Goal: Task Accomplishment & Management: Manage account settings

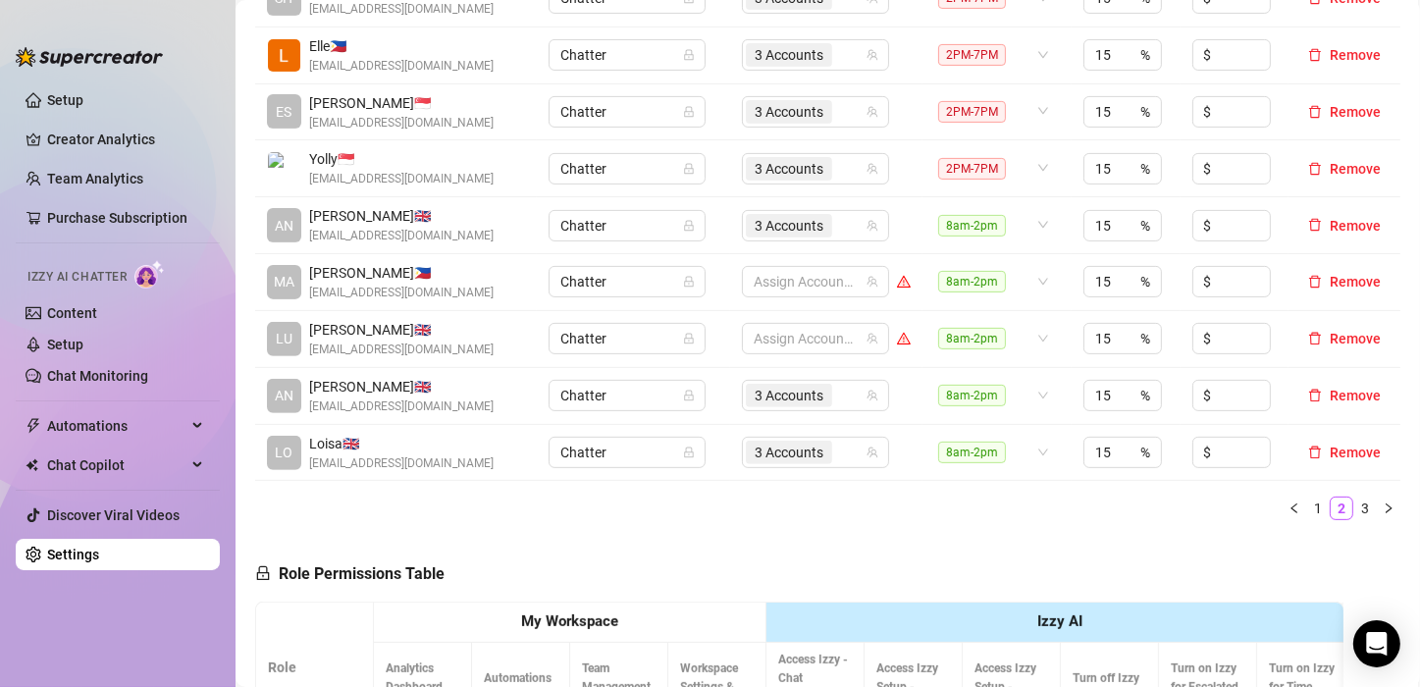
scroll to position [589, 0]
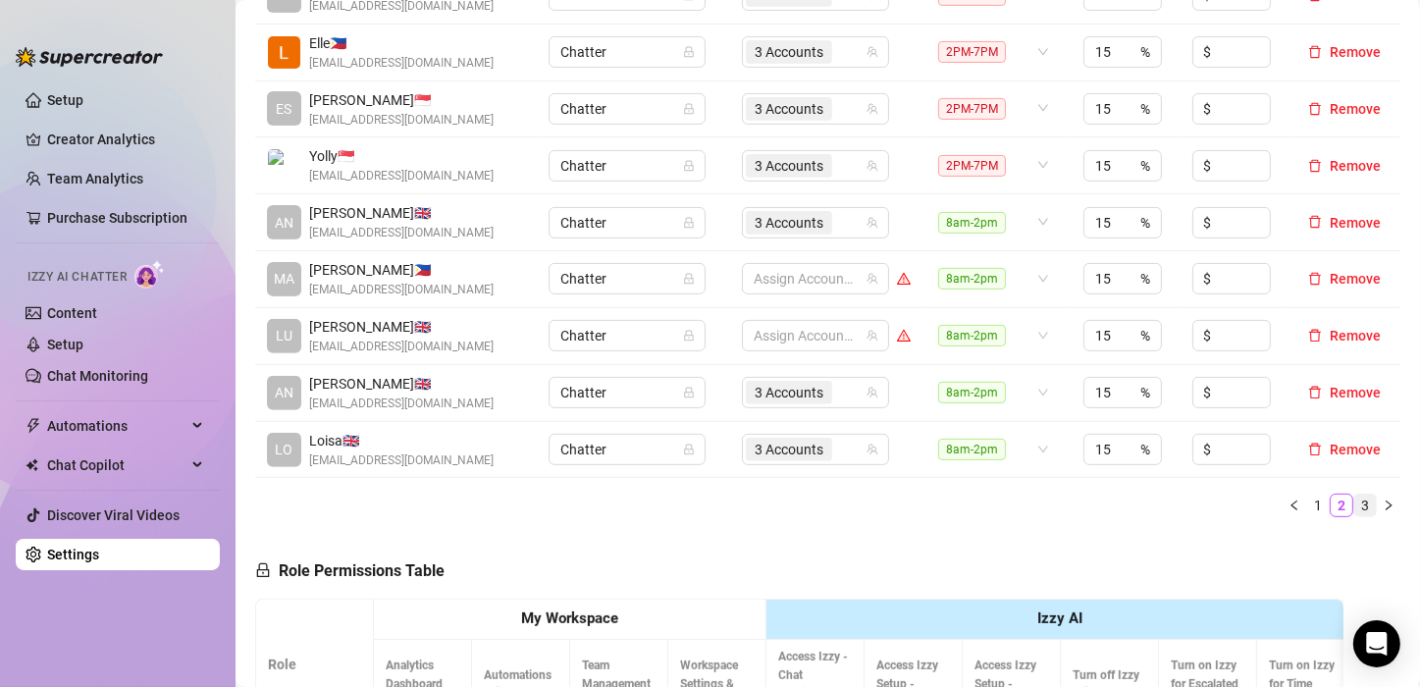
click at [1354, 500] on link "3" at bounding box center [1365, 505] width 22 height 22
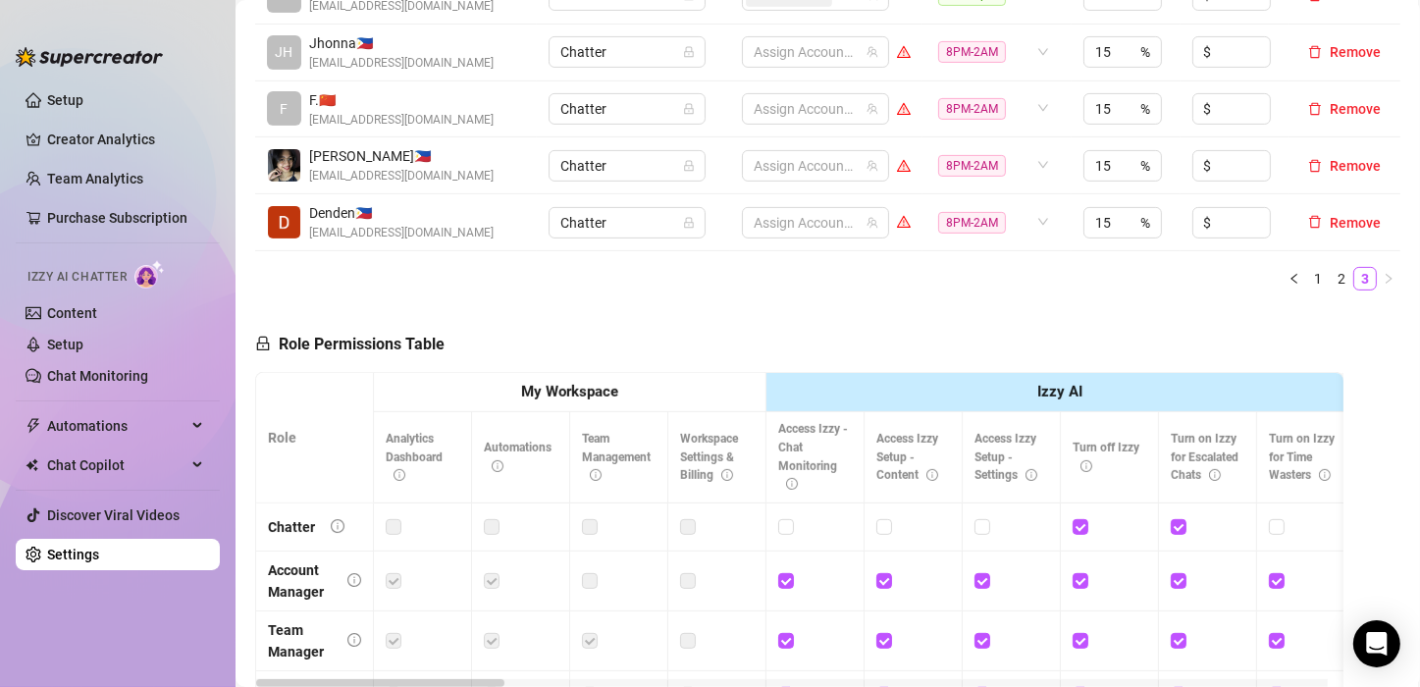
scroll to position [392, 0]
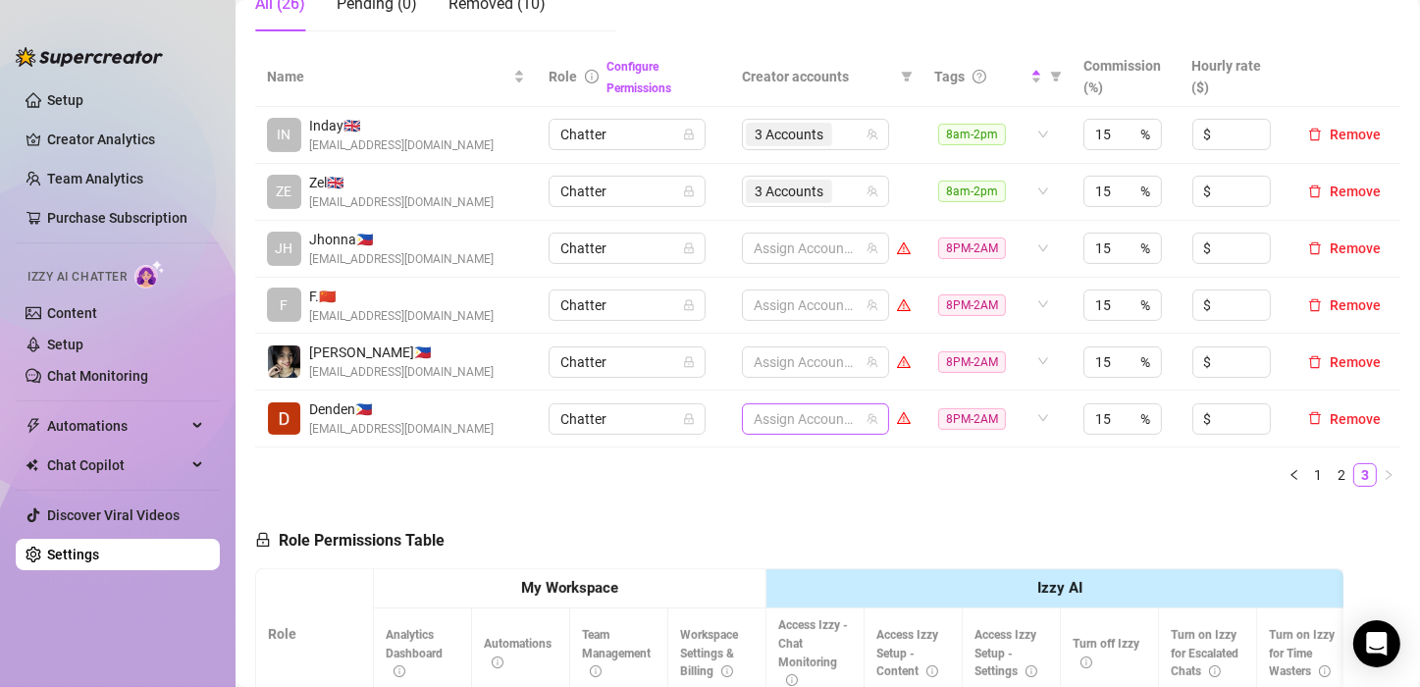
click at [805, 407] on div at bounding box center [805, 418] width 119 height 27
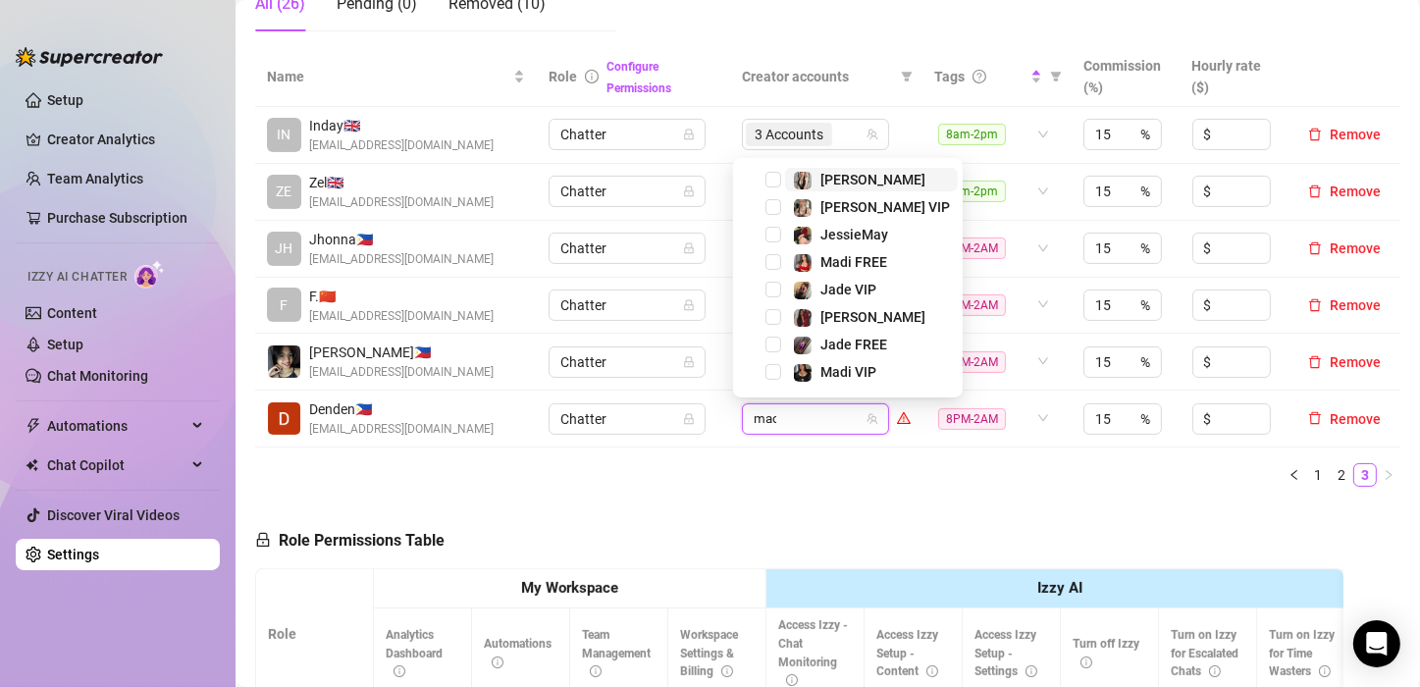
type input "madi"
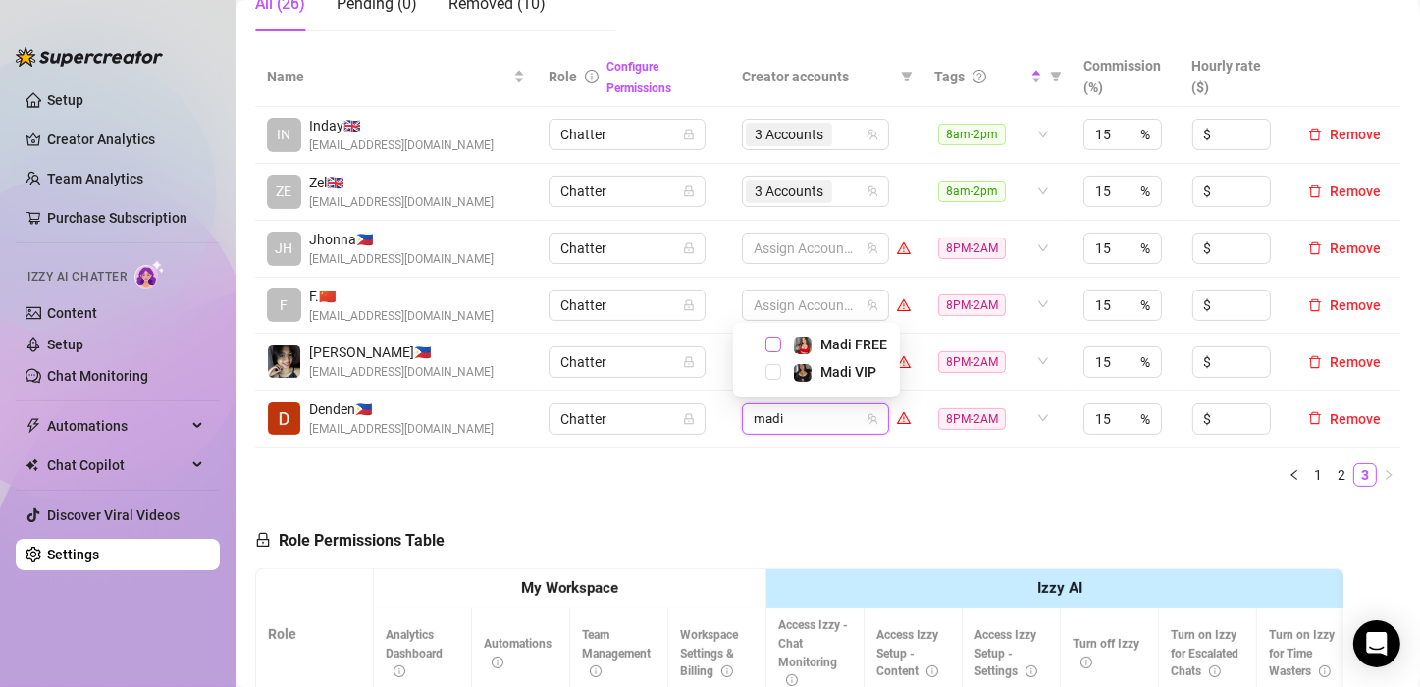
click at [769, 337] on span "Select tree node" at bounding box center [773, 345] width 16 height 16
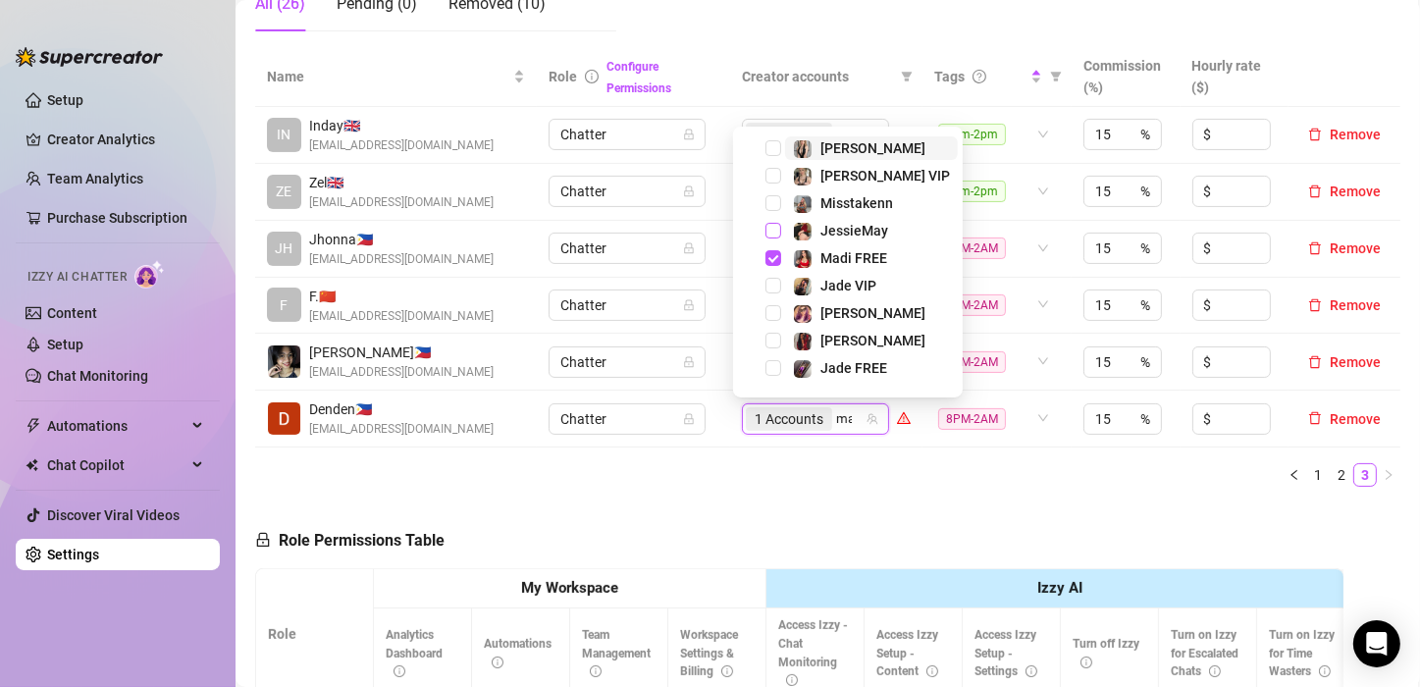
type input "madi"
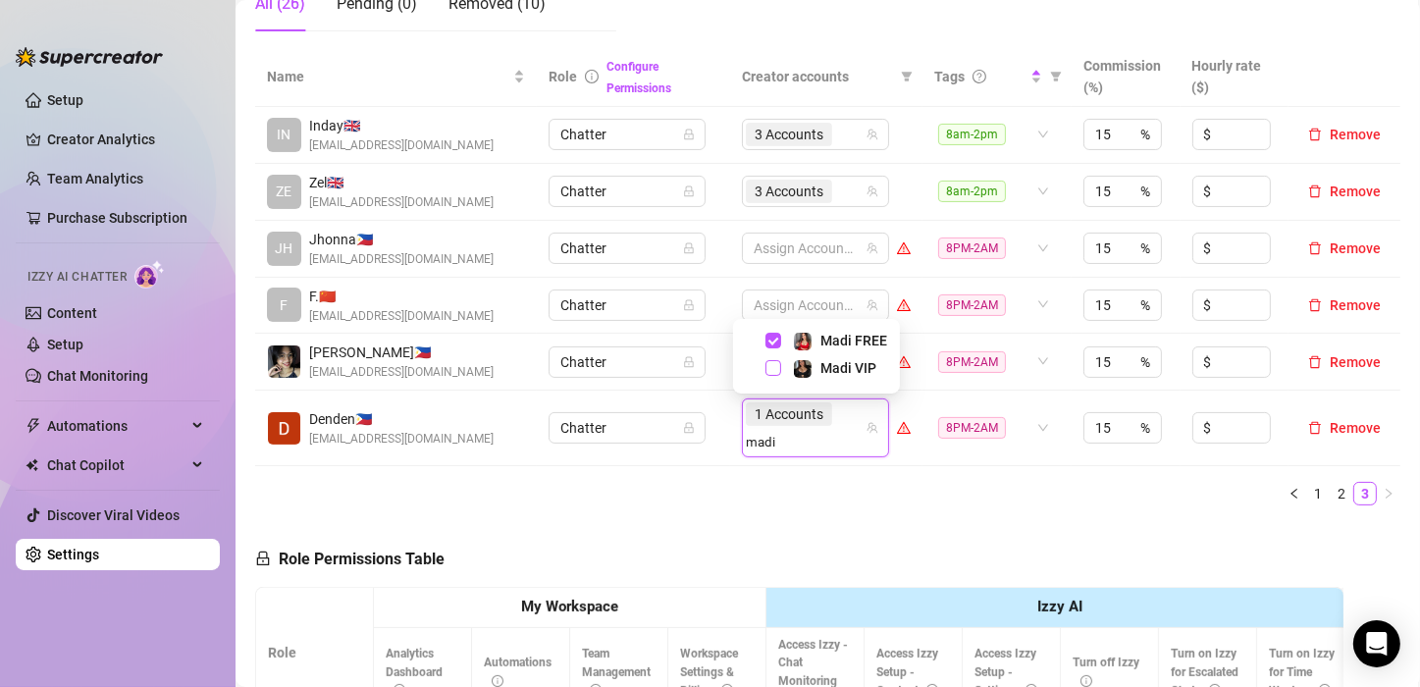
click at [774, 367] on span "Select tree node" at bounding box center [773, 368] width 16 height 16
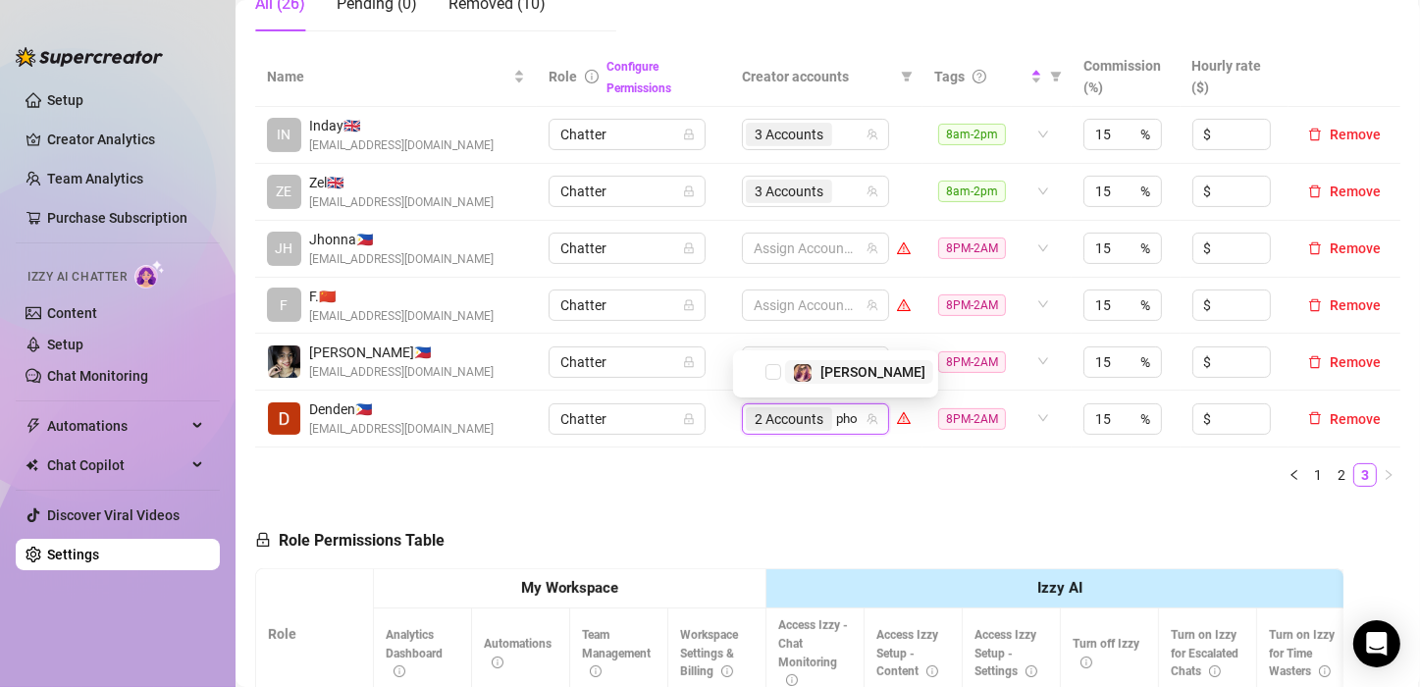
type input "phoe"
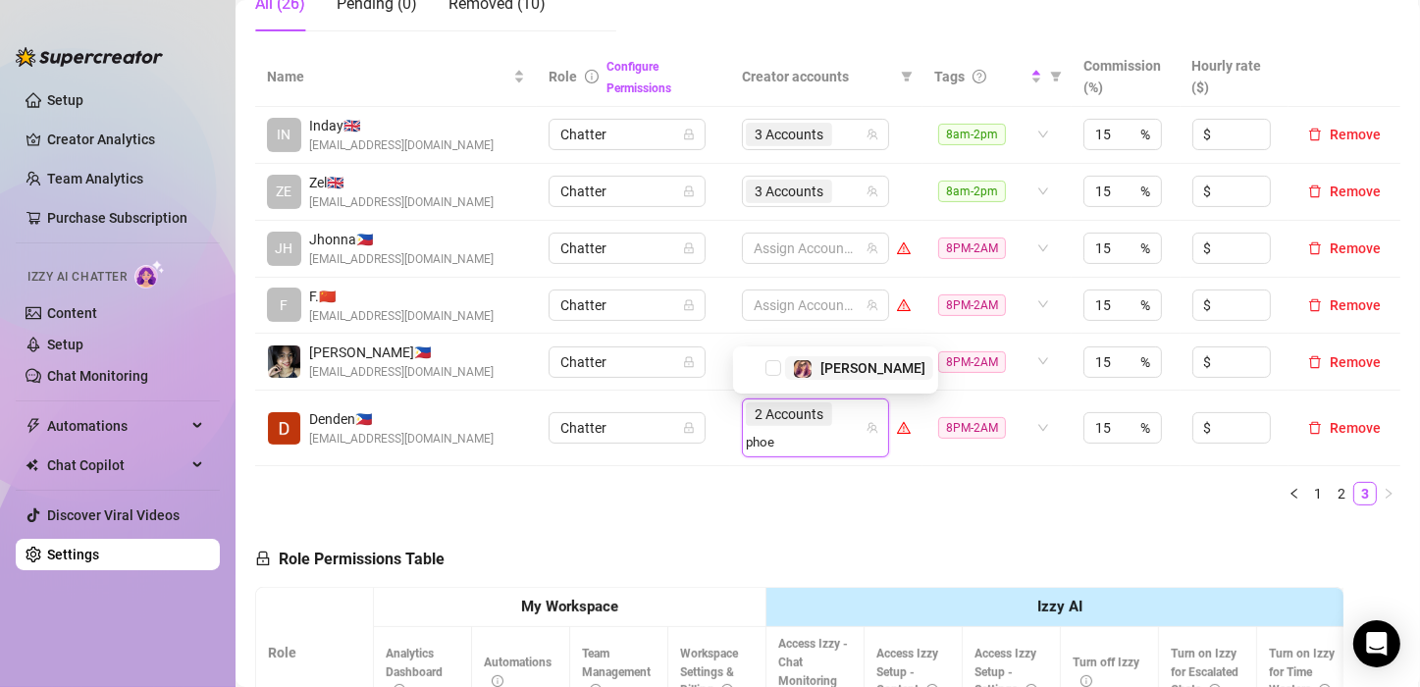
click at [774, 368] on span "Select tree node" at bounding box center [773, 368] width 16 height 16
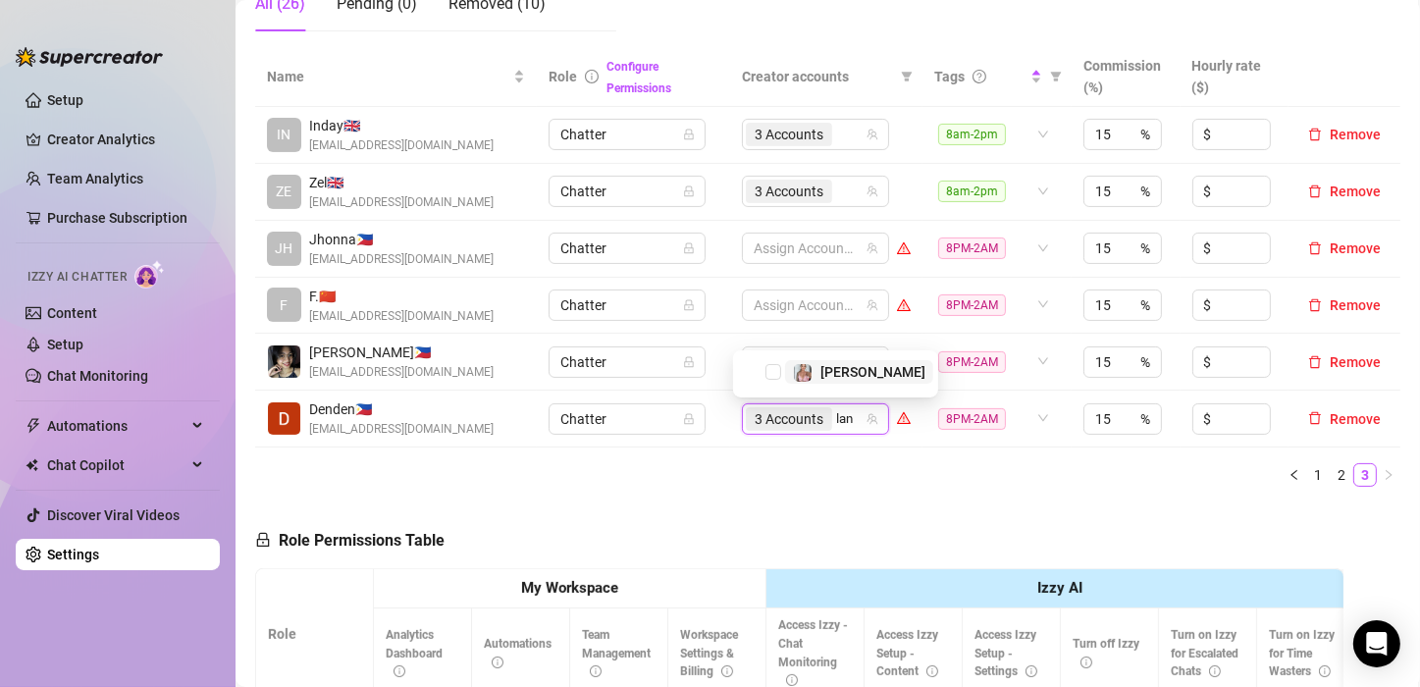
type input "[PERSON_NAME]"
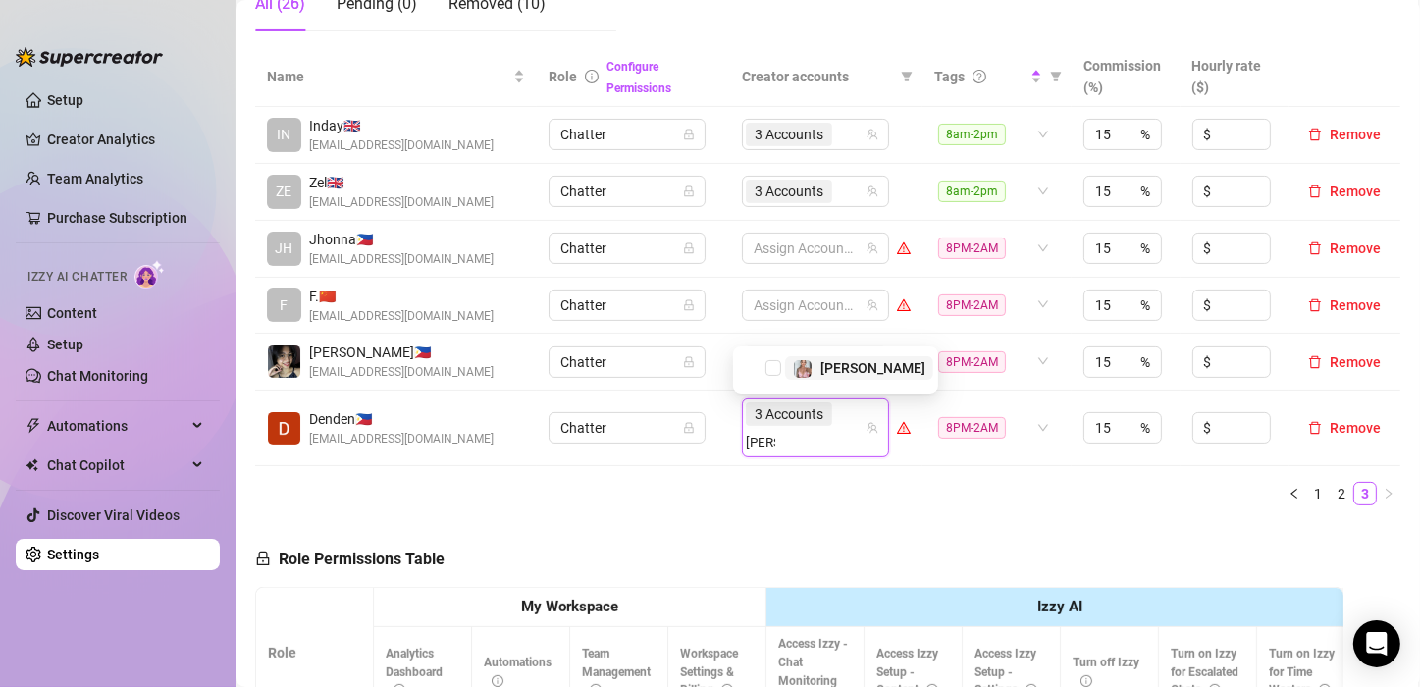
click at [774, 368] on span "Select tree node" at bounding box center [773, 368] width 16 height 16
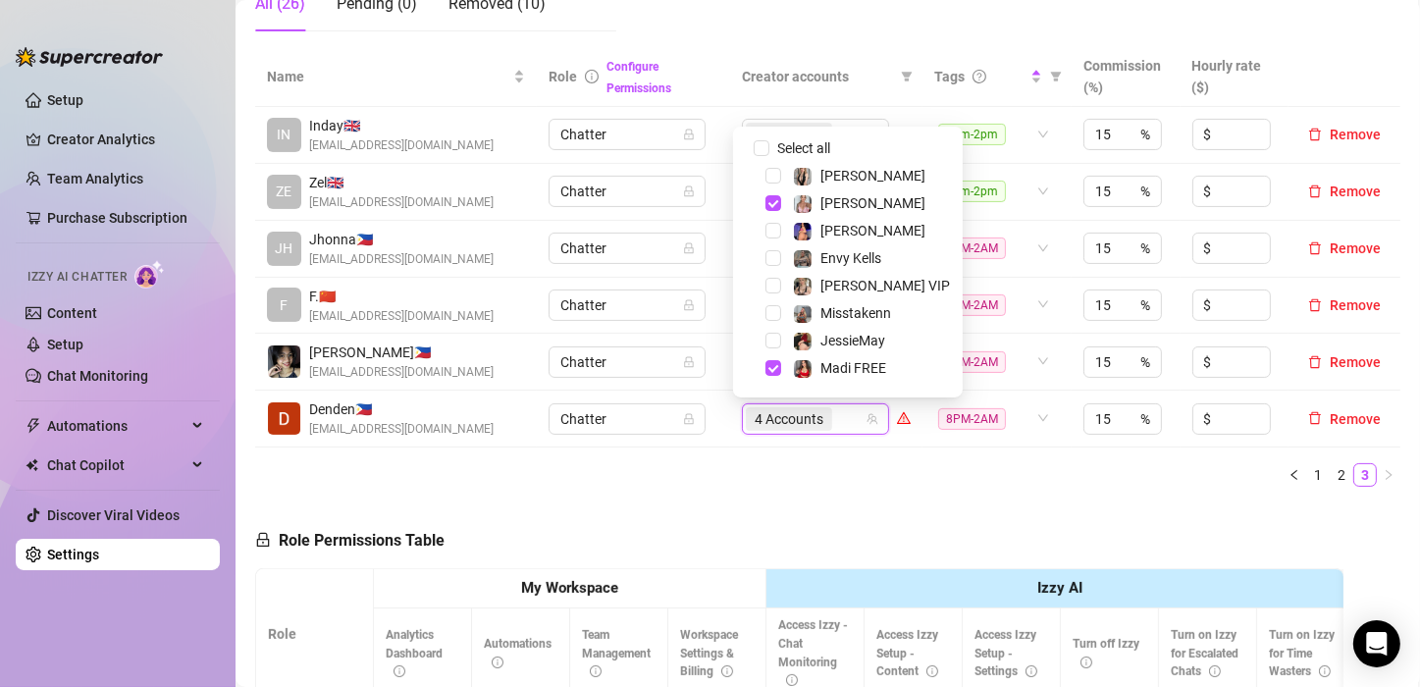
click at [825, 492] on div "Name Role Configure Permissions Creator accounts Tags Commission (%) Hourly rat…" at bounding box center [827, 274] width 1145 height 455
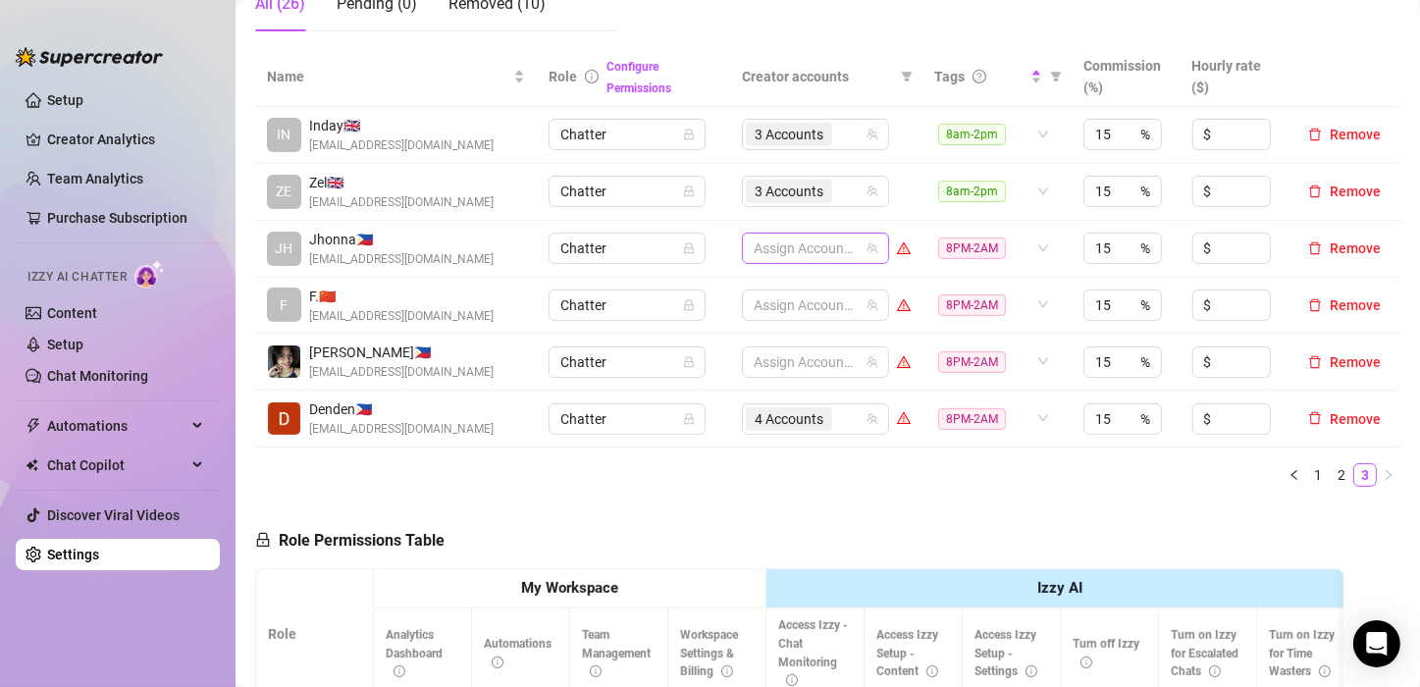
click at [793, 249] on div at bounding box center [805, 247] width 119 height 27
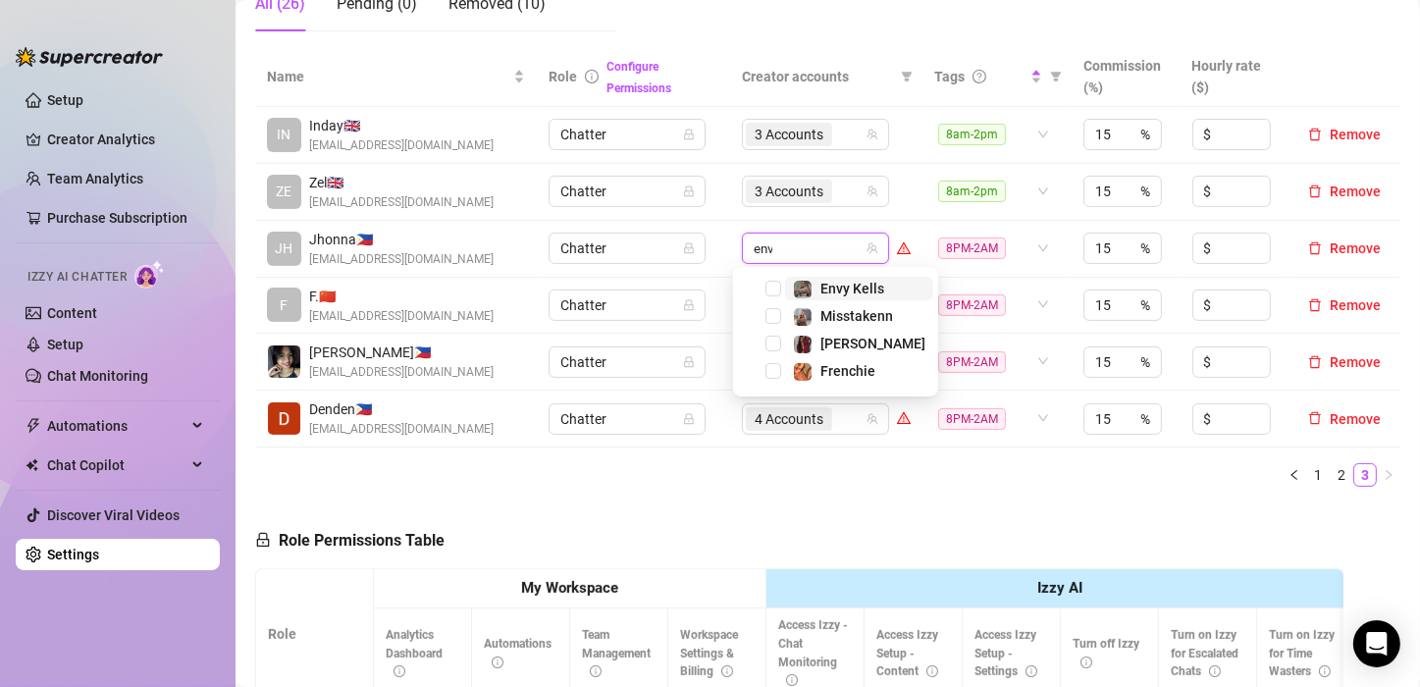
type input "envy"
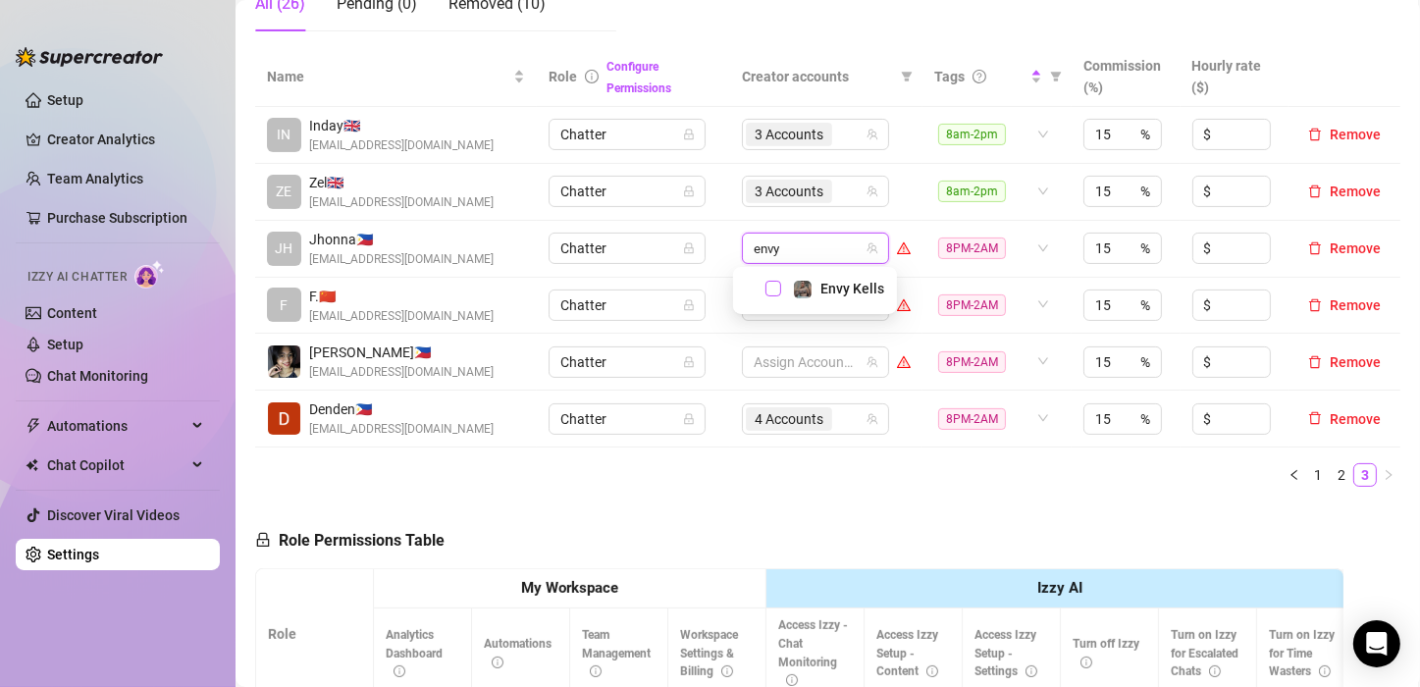
click at [773, 281] on span "Select tree node" at bounding box center [773, 289] width 16 height 16
type input "valen"
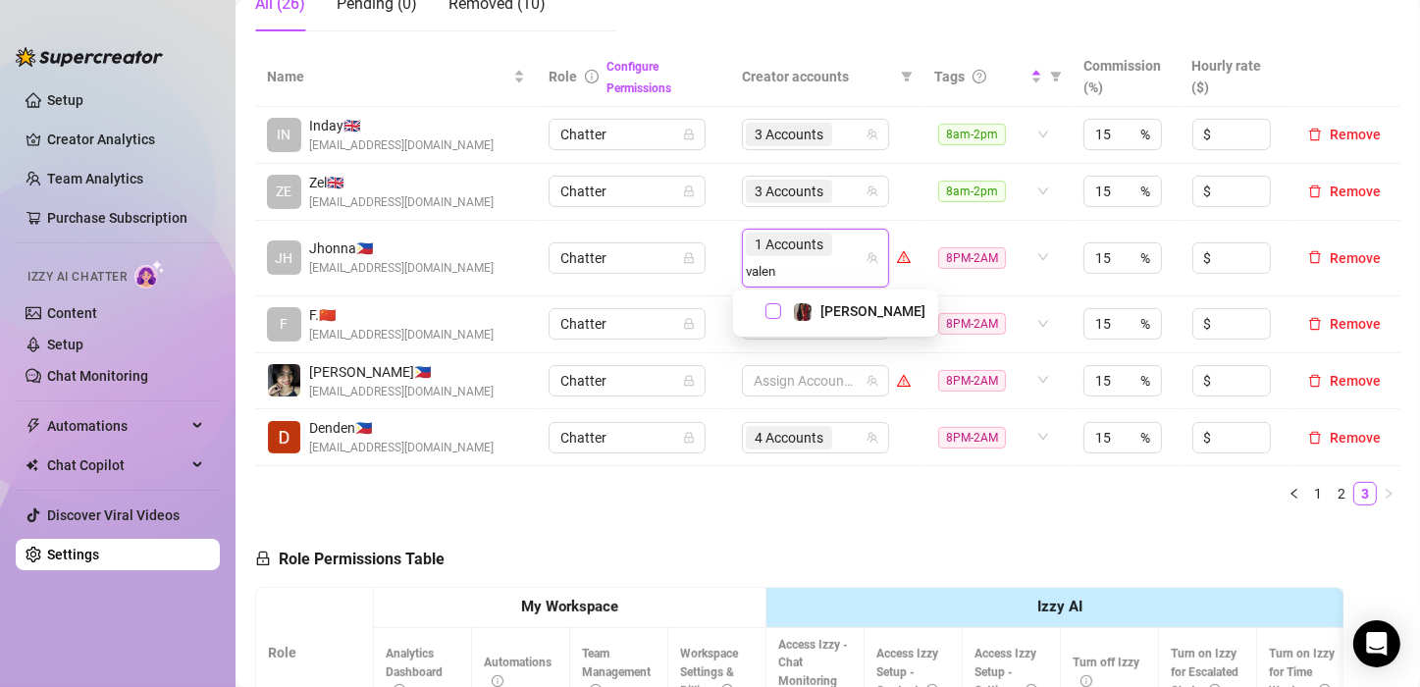
click at [772, 312] on span "Select tree node" at bounding box center [773, 311] width 16 height 16
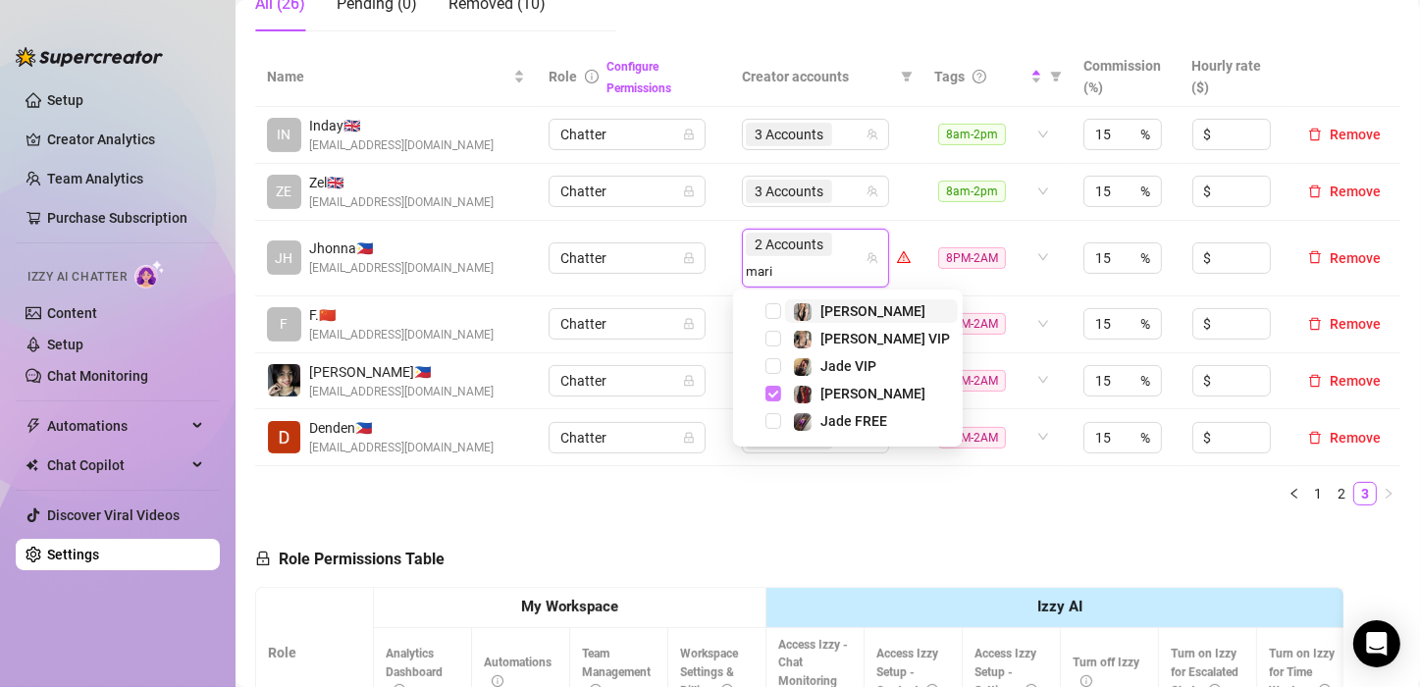
type input "[PERSON_NAME]"
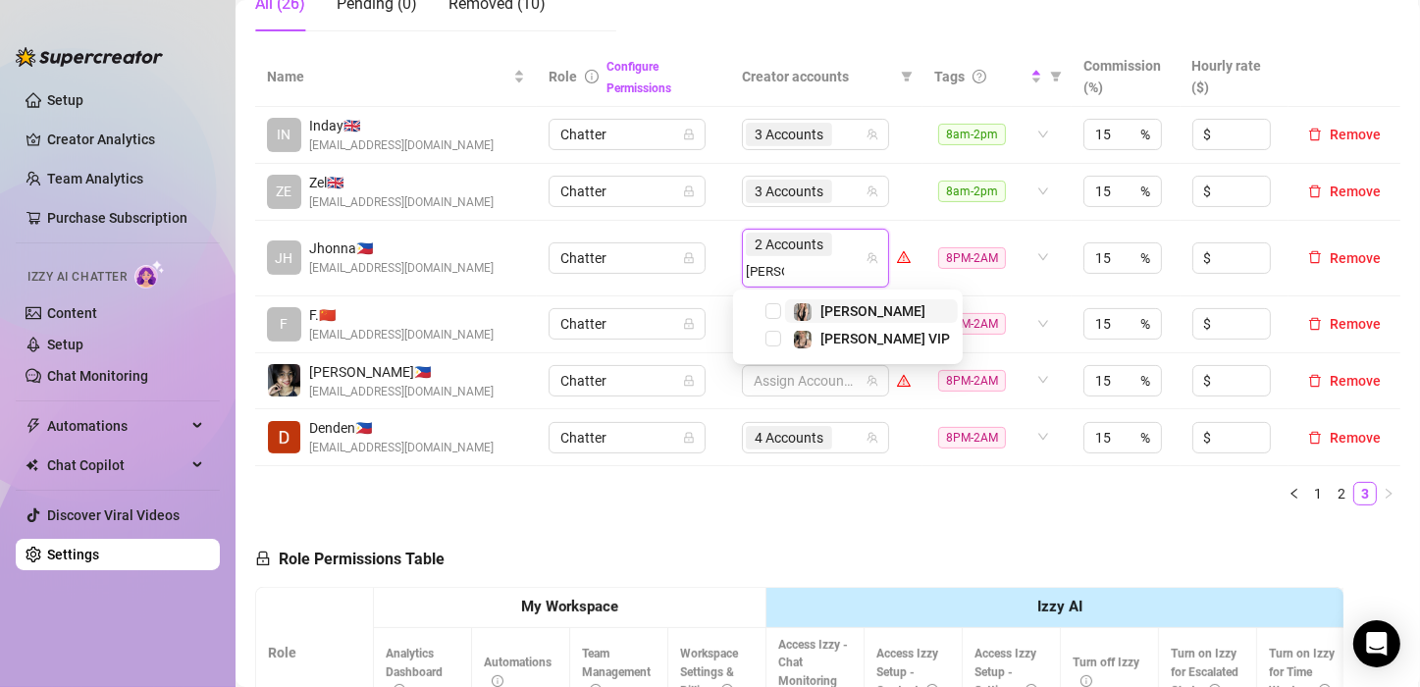
click at [772, 312] on span "Select tree node" at bounding box center [773, 311] width 16 height 16
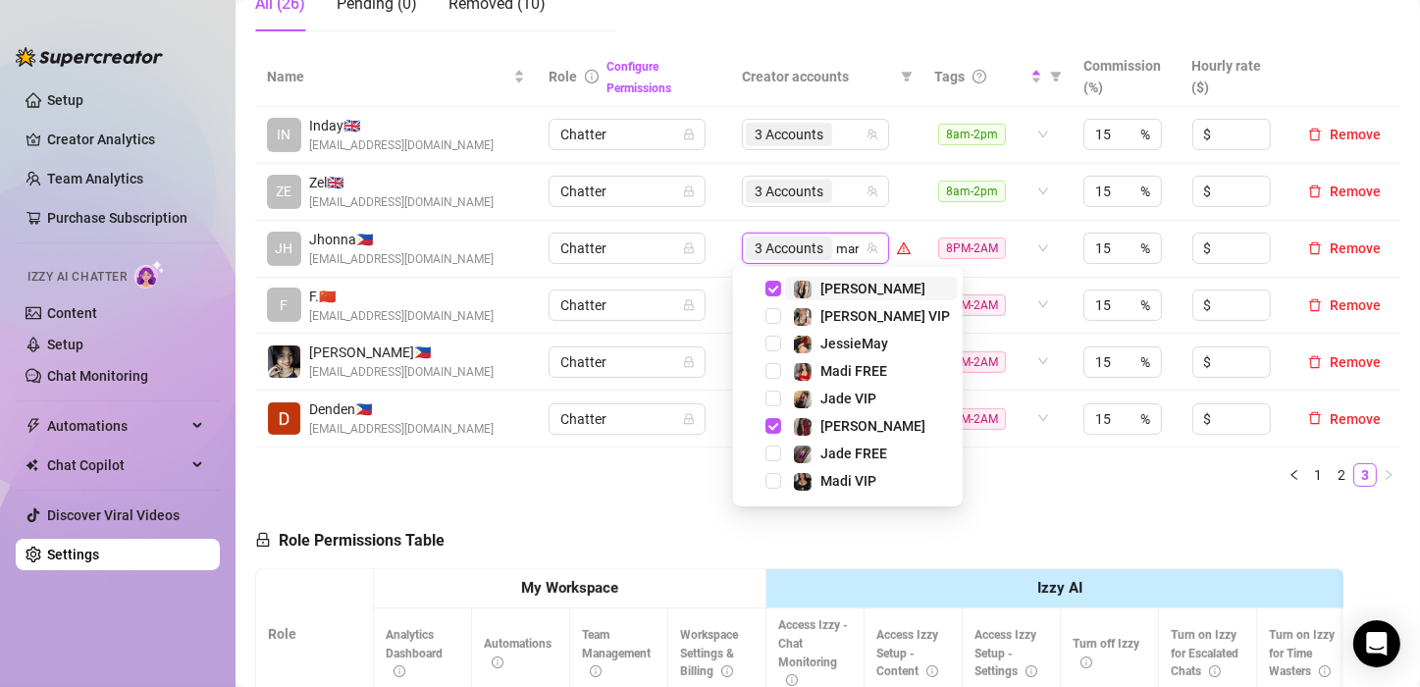
type input "[PERSON_NAME]"
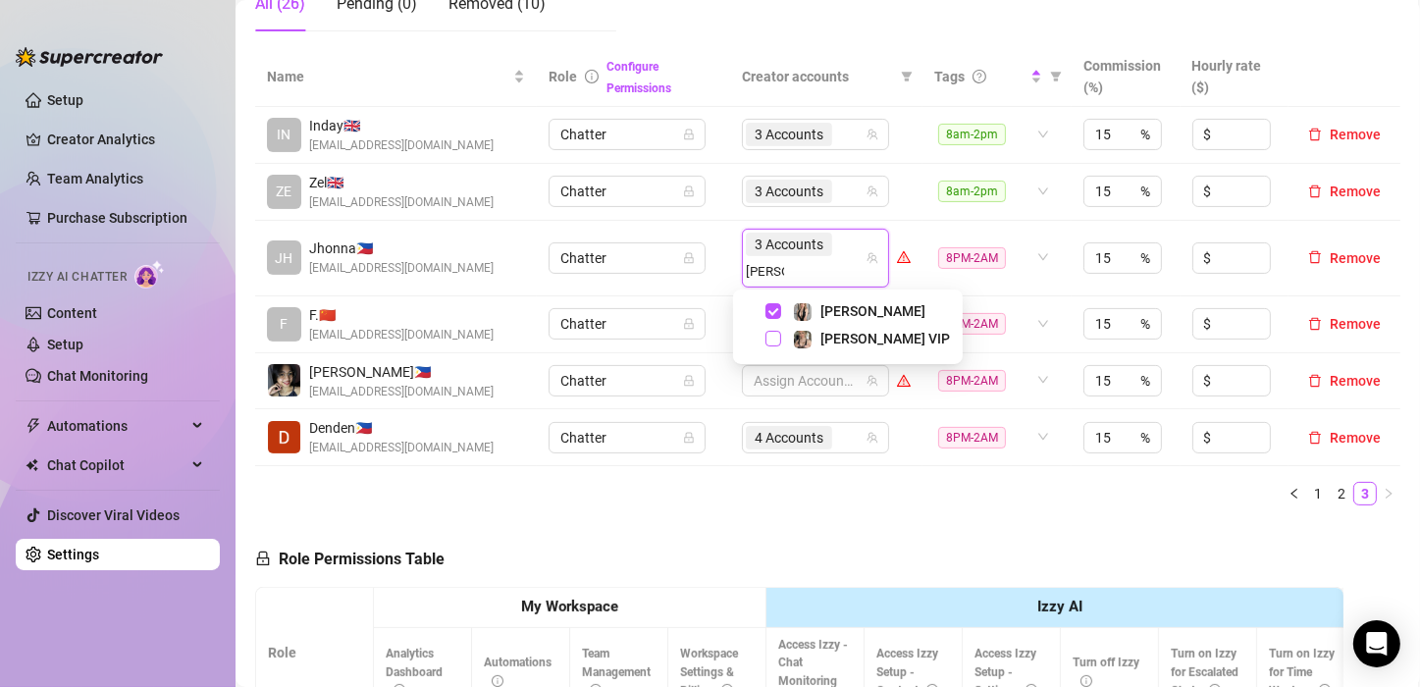
click at [776, 336] on span "Select tree node" at bounding box center [773, 339] width 16 height 16
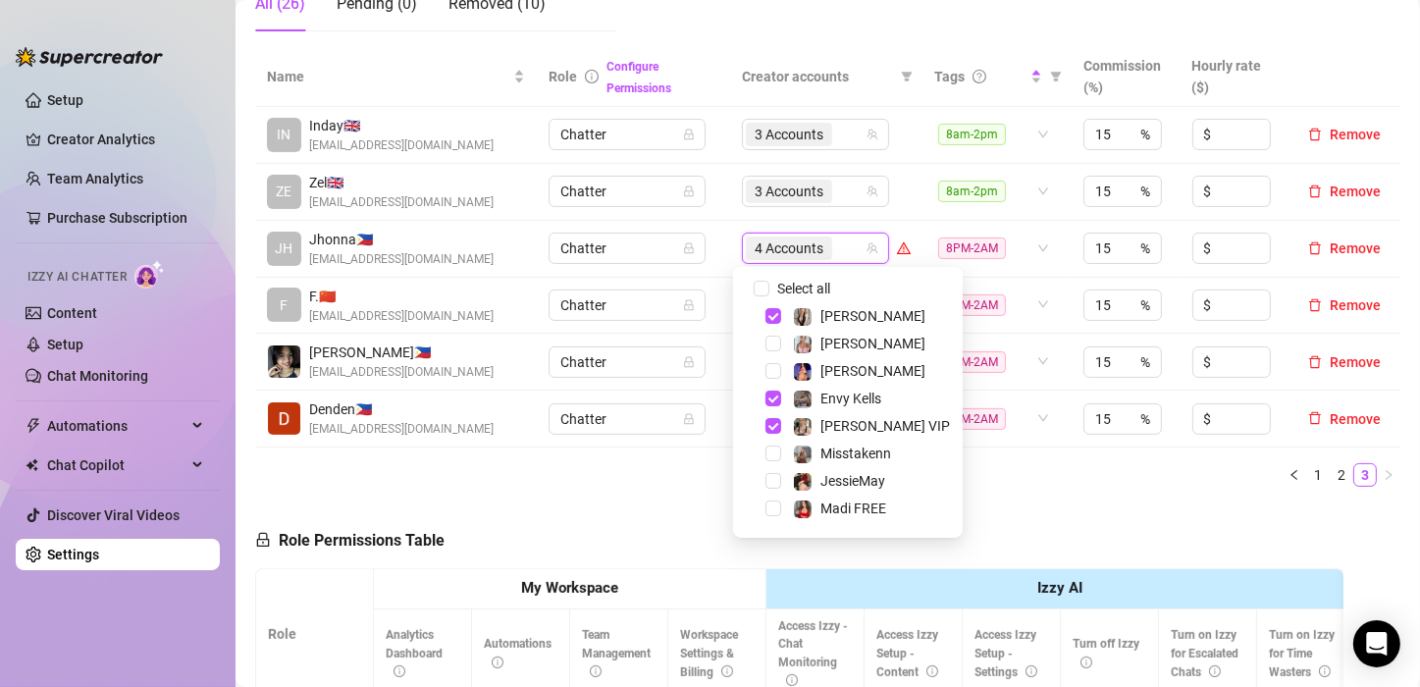
drag, startPoint x: 986, startPoint y: 472, endPoint x: 1020, endPoint y: 472, distance: 34.3
click at [987, 472] on ul "1 2 3" at bounding box center [827, 475] width 1145 height 24
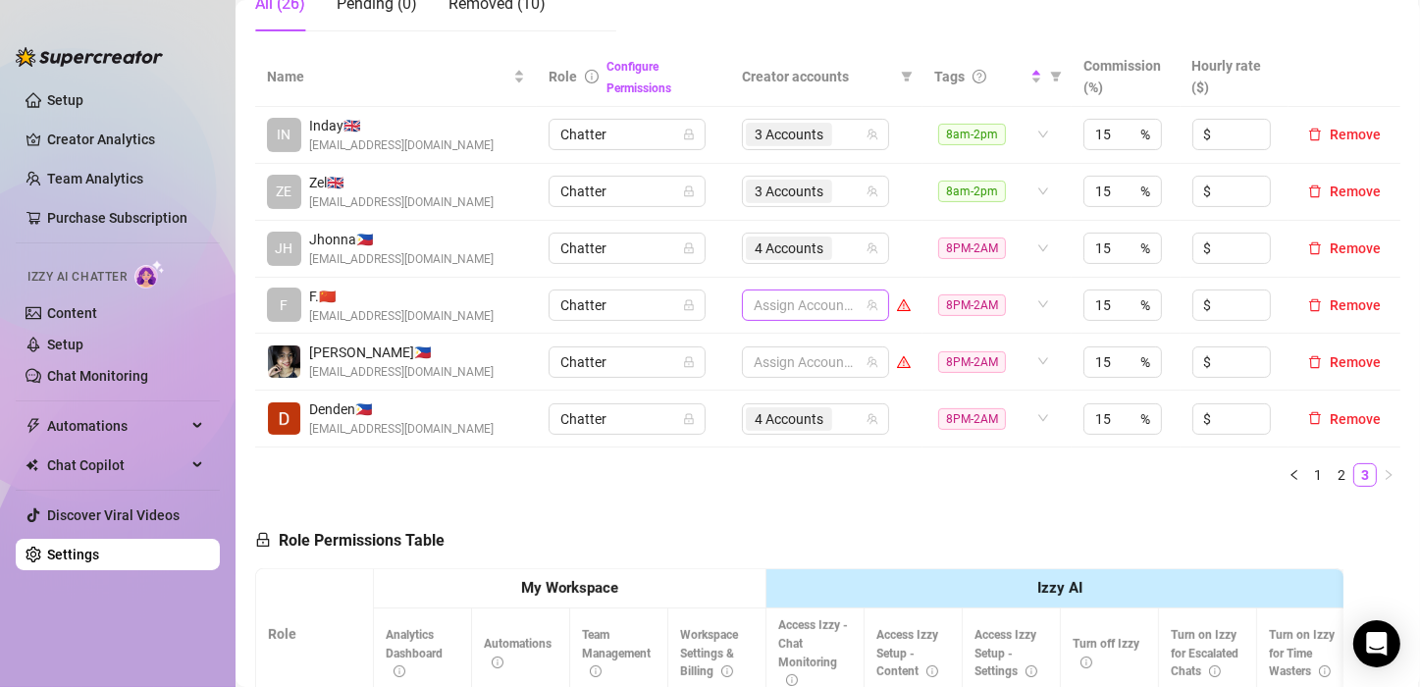
click at [780, 300] on div at bounding box center [805, 304] width 119 height 27
type input "jade"
click at [771, 343] on span "Select tree node" at bounding box center [773, 346] width 16 height 16
type input "jade"
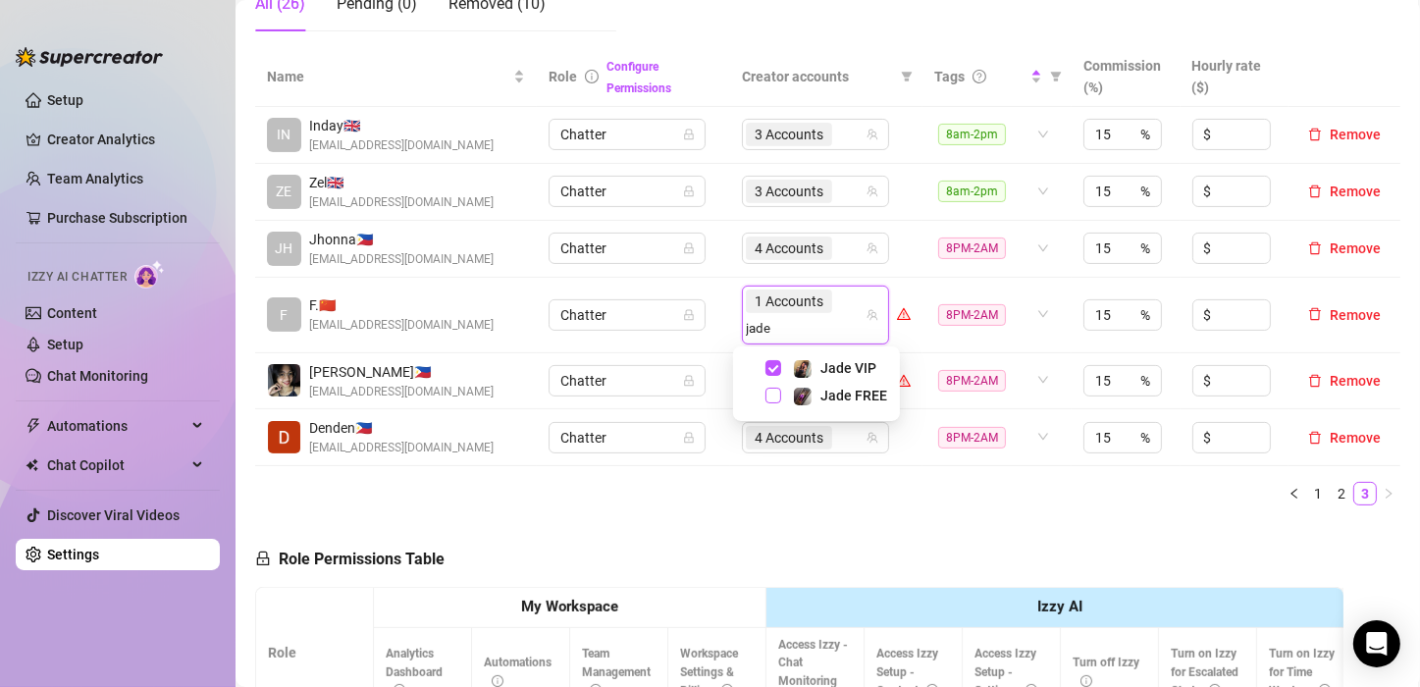
click at [771, 393] on span "Select tree node" at bounding box center [773, 396] width 16 height 16
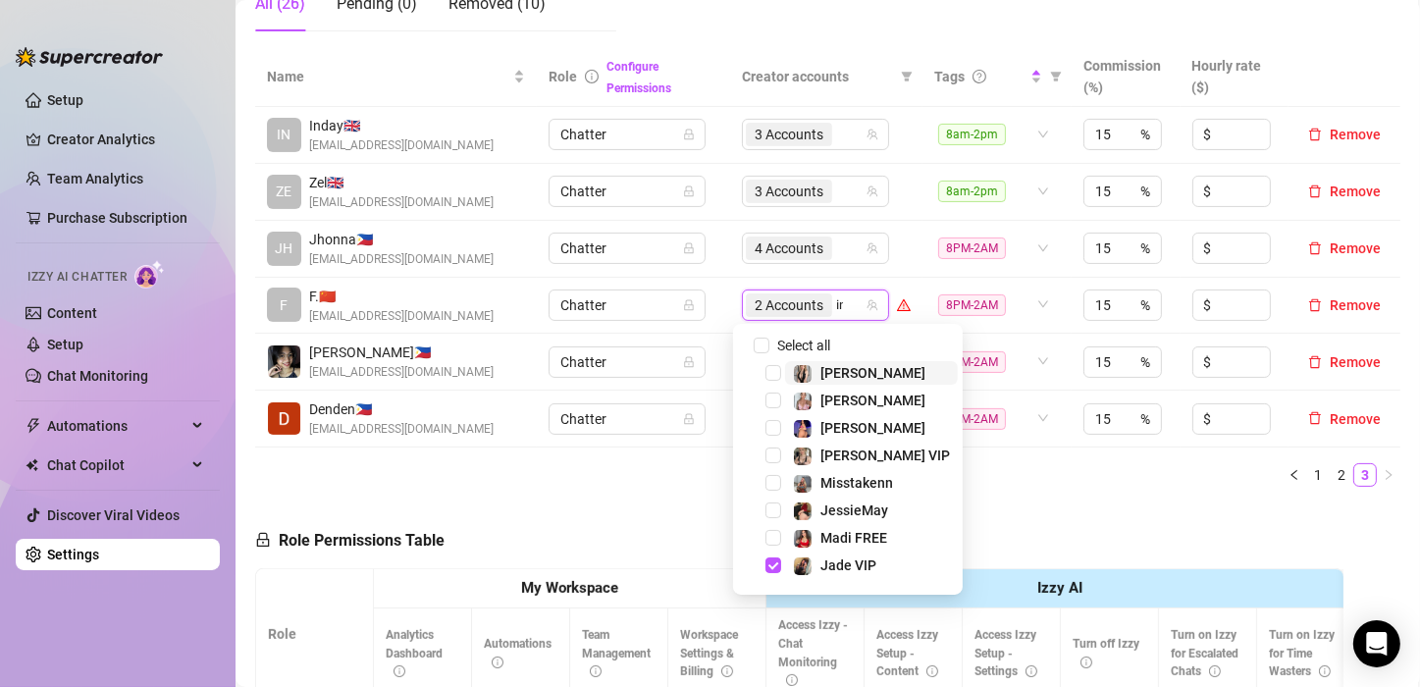
type input "ink"
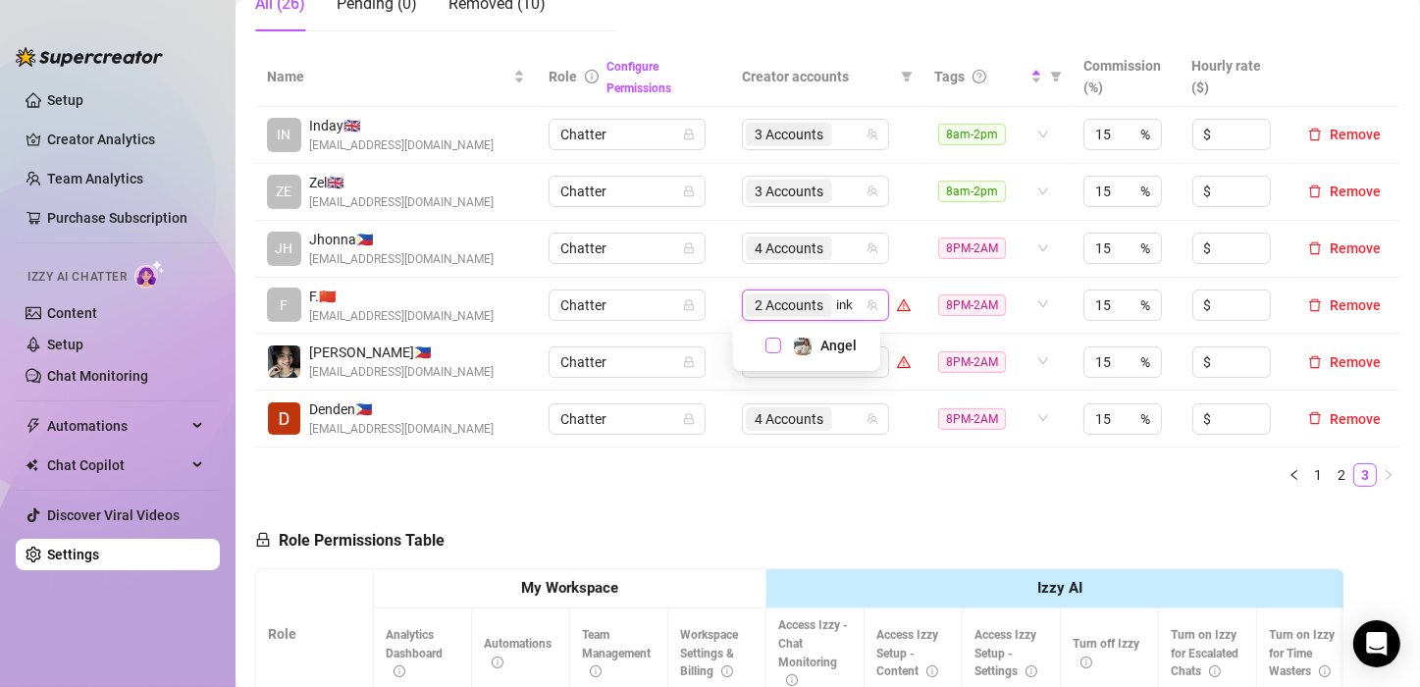
click at [776, 344] on span "Select tree node" at bounding box center [773, 346] width 16 height 16
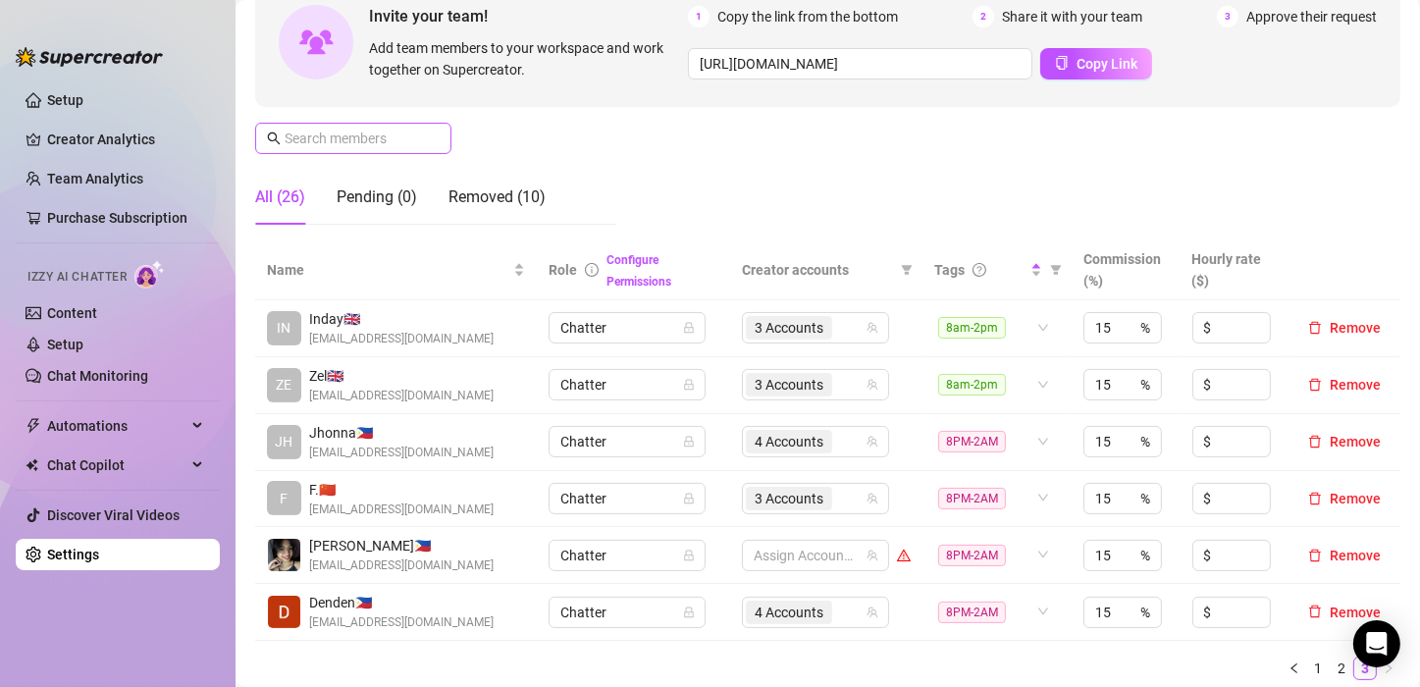
scroll to position [196, 0]
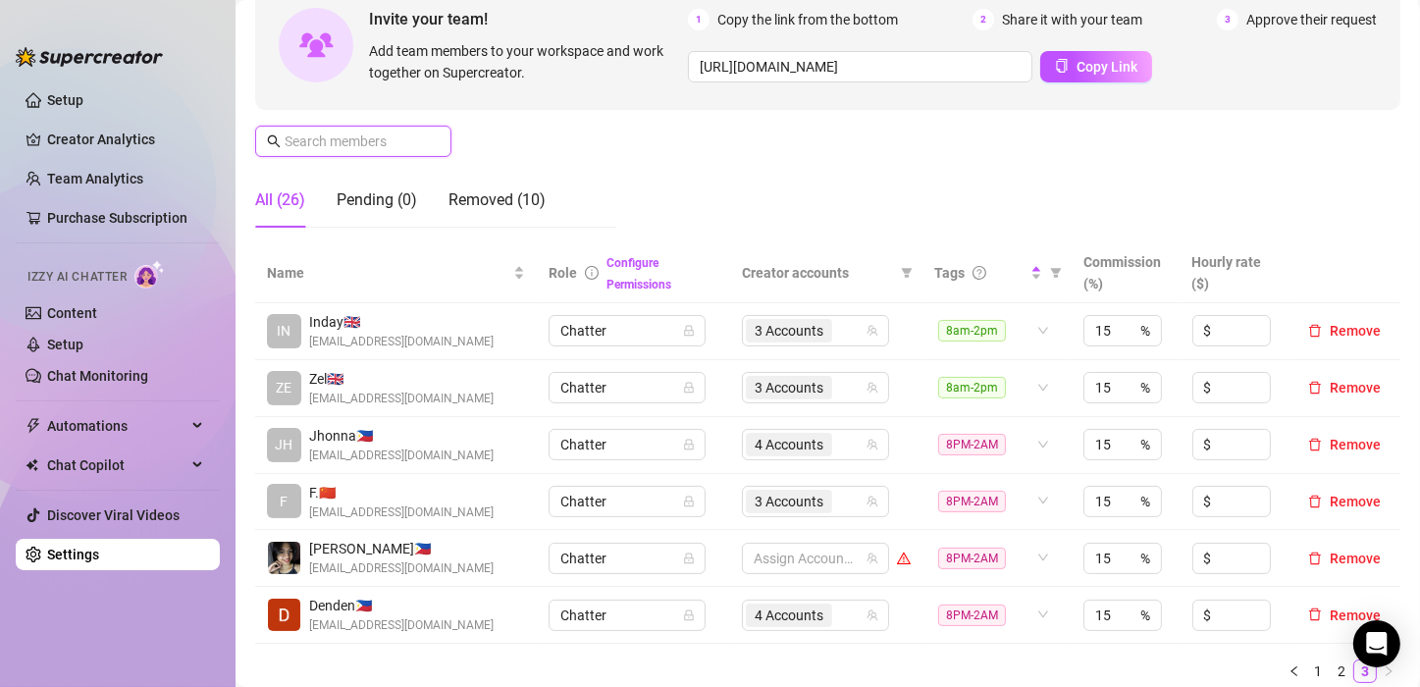
click at [390, 141] on input "text" at bounding box center [354, 141] width 139 height 22
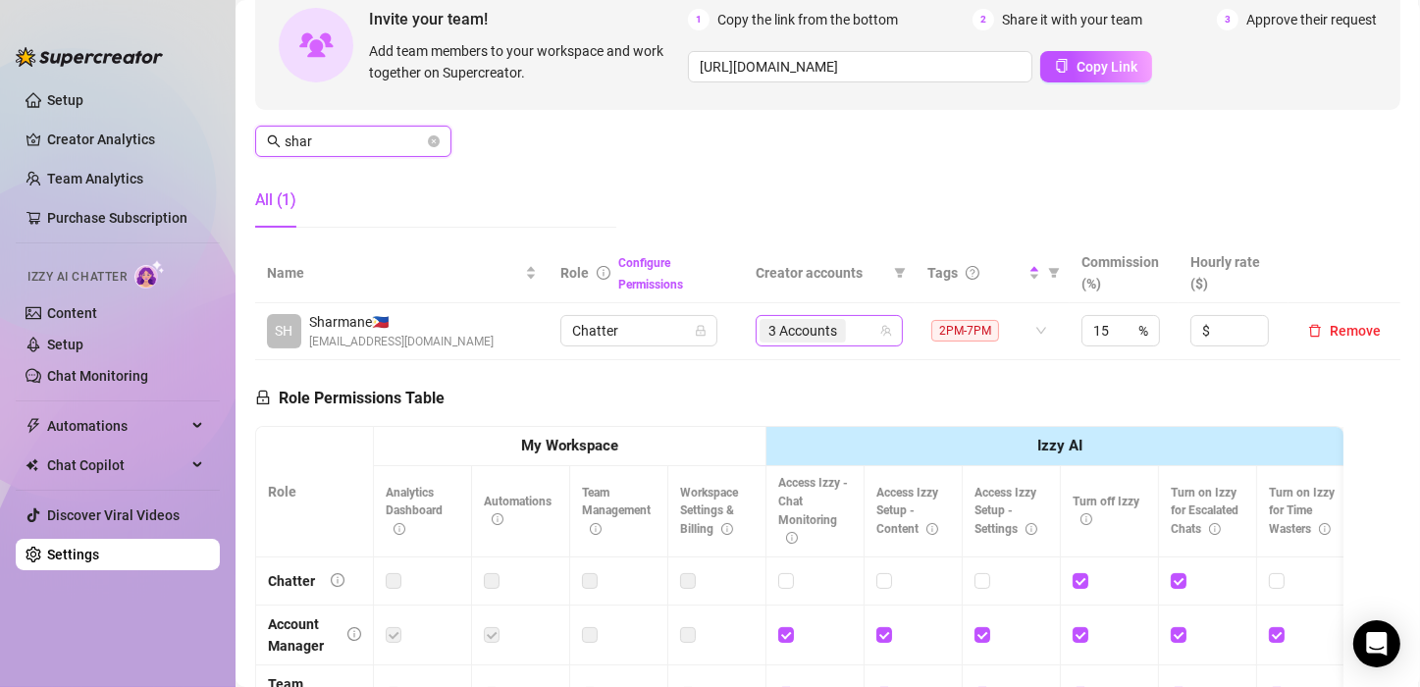
click at [807, 332] on span "3 Accounts" at bounding box center [802, 331] width 69 height 22
type input "shar"
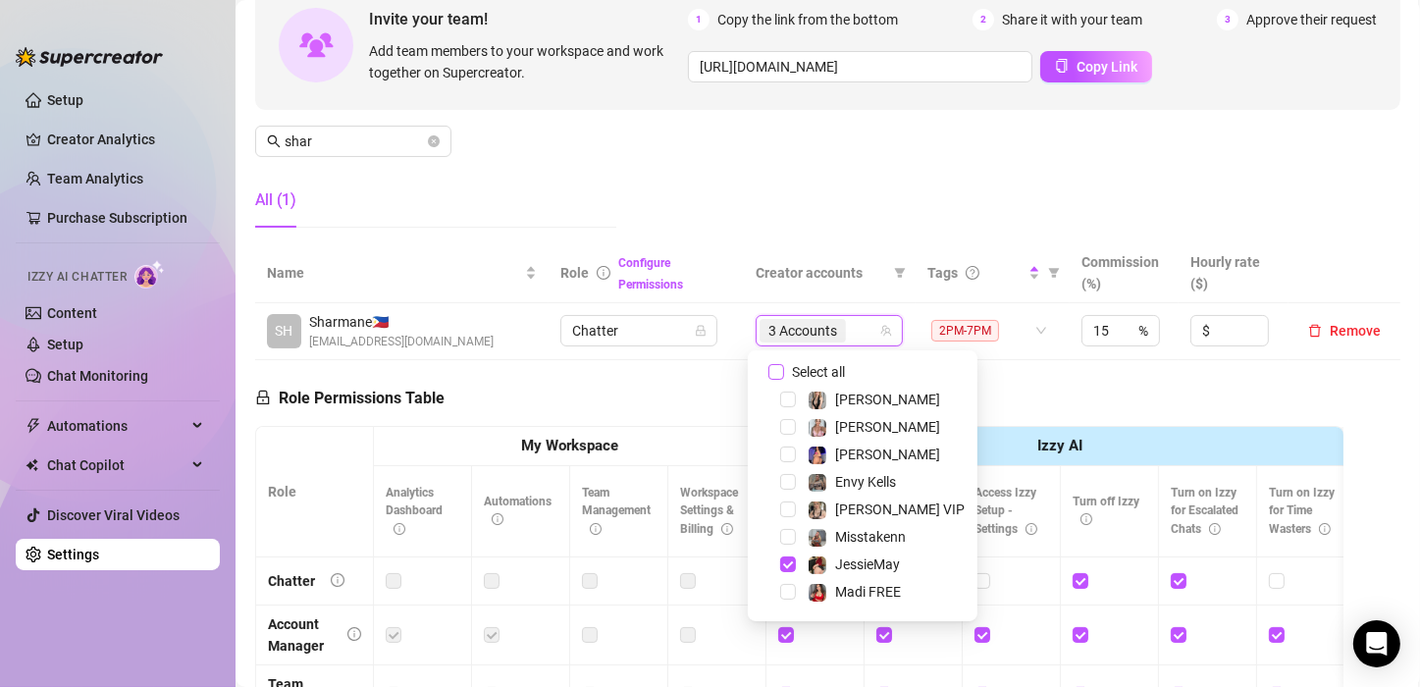
click at [773, 376] on input "Select all" at bounding box center [776, 372] width 16 height 16
click at [774, 376] on input "Select all" at bounding box center [776, 372] width 16 height 16
checkbox input "false"
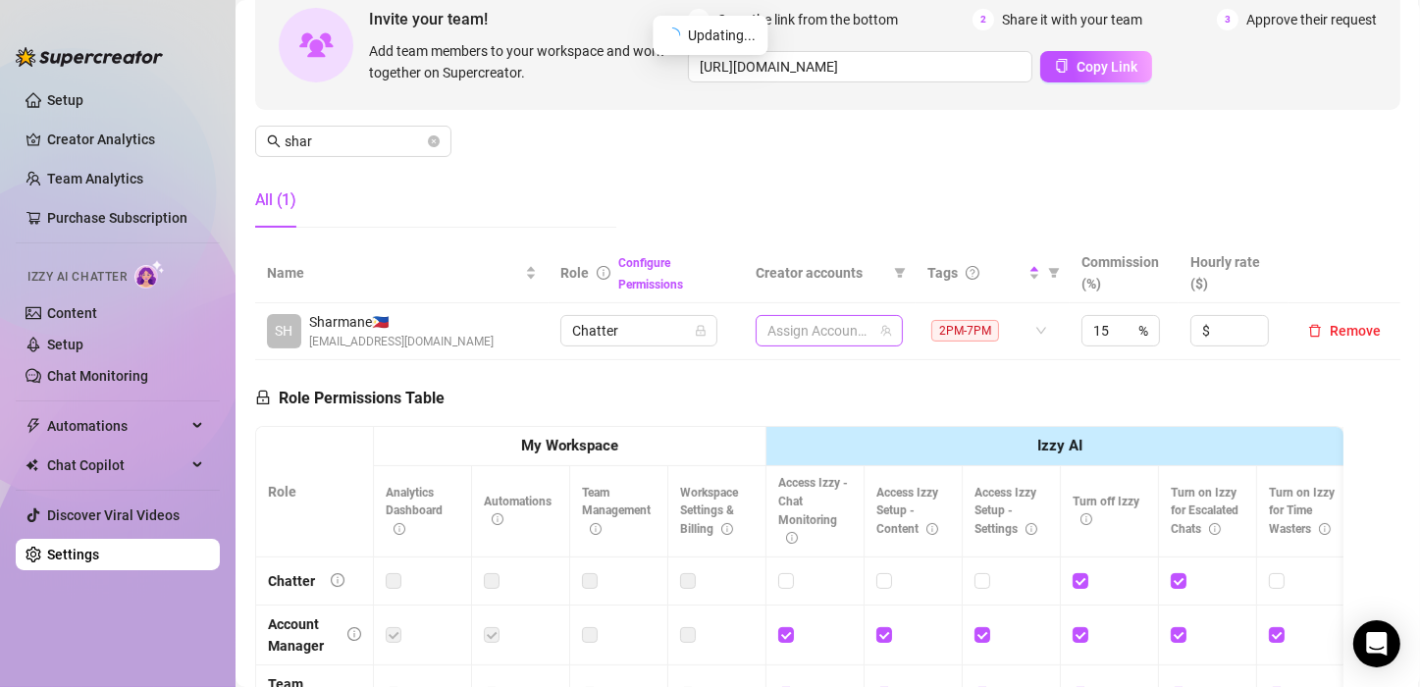
click at [787, 334] on div at bounding box center [818, 330] width 119 height 27
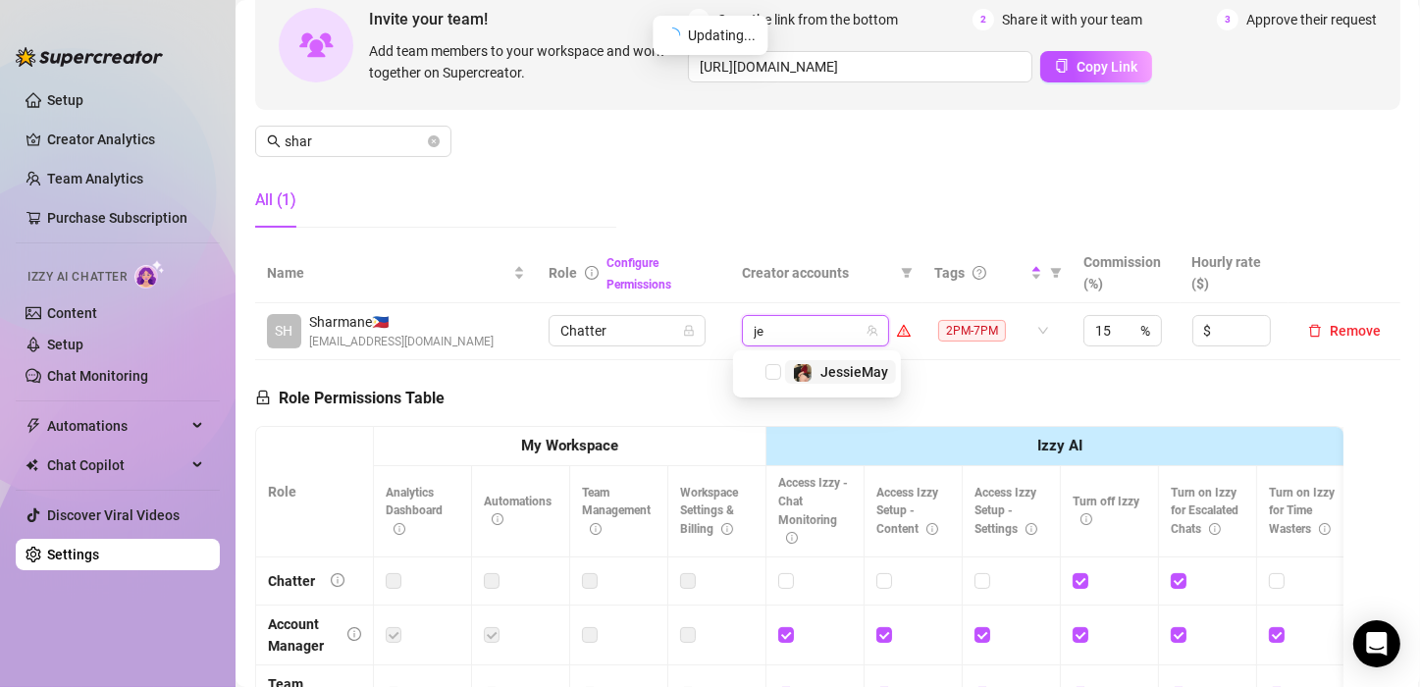
type input "jes"
click at [775, 371] on span "Select tree node" at bounding box center [773, 372] width 16 height 16
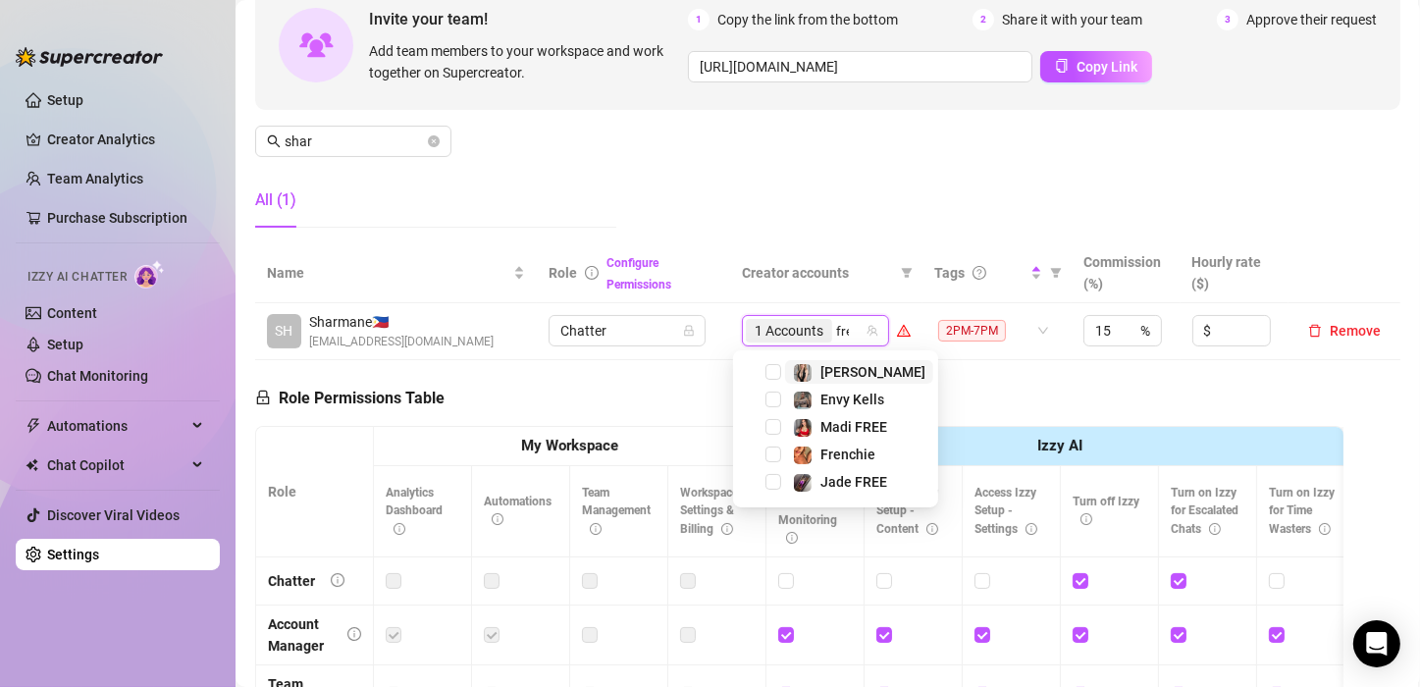
type input "fren"
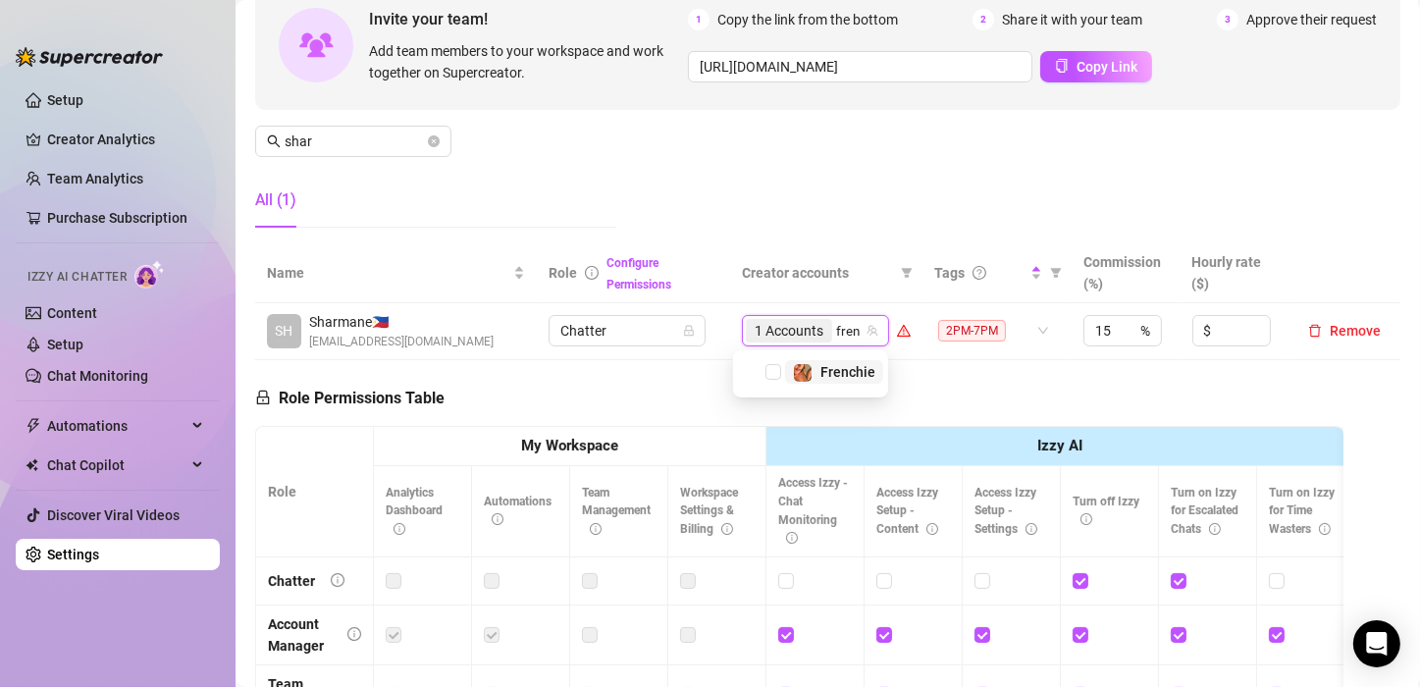
click at [776, 367] on span "Select tree node" at bounding box center [773, 372] width 16 height 16
type input "[PERSON_NAME]"
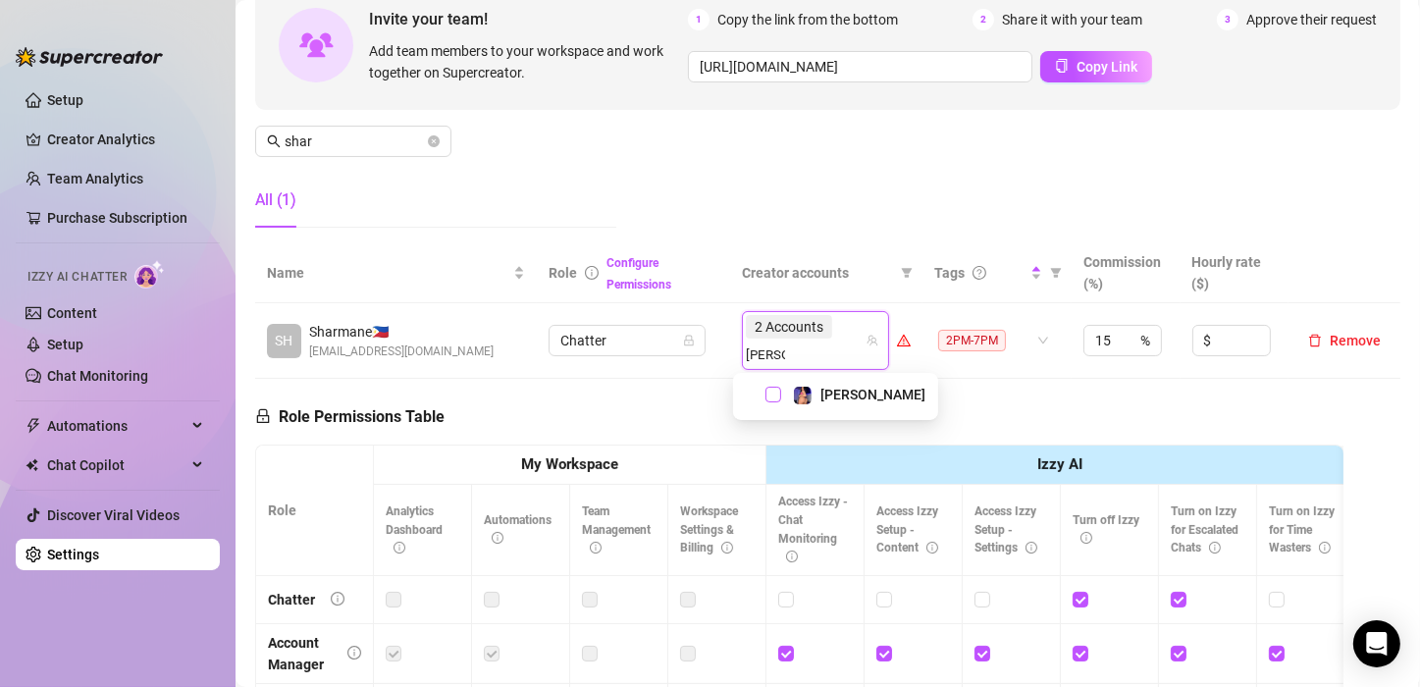
click at [776, 398] on span "Select tree node" at bounding box center [773, 395] width 16 height 16
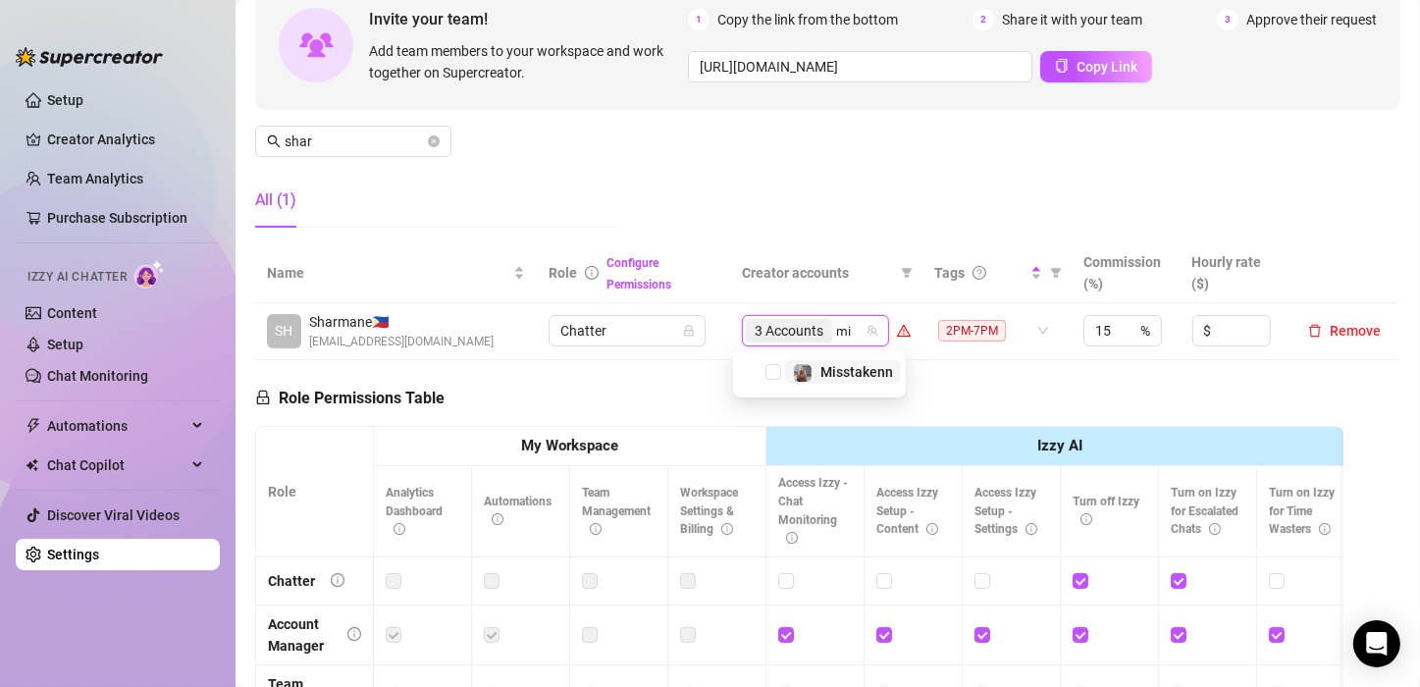
type input "mis"
click at [776, 371] on span "Select tree node" at bounding box center [773, 372] width 16 height 16
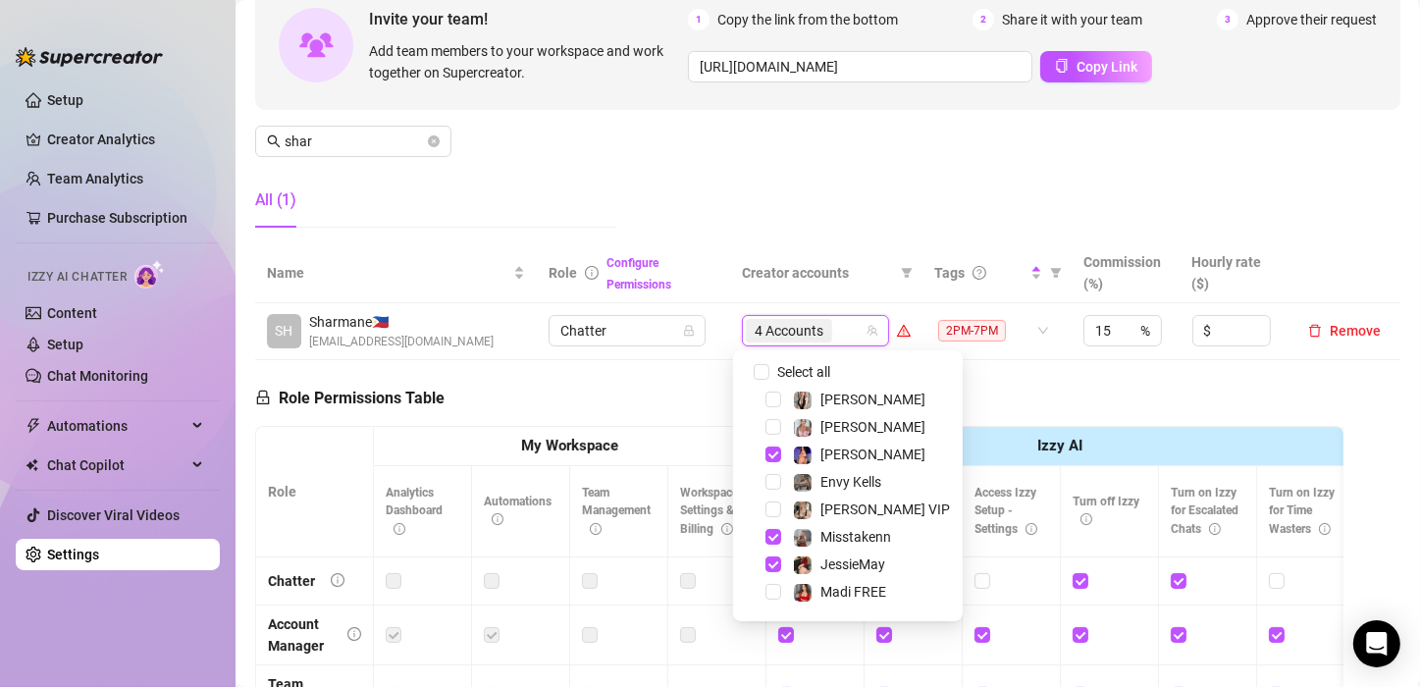
click at [856, 198] on div "Manage Team Members Manage your team members, their commission and hourly rate,…" at bounding box center [827, 80] width 1145 height 328
